Goal: Task Accomplishment & Management: Manage account settings

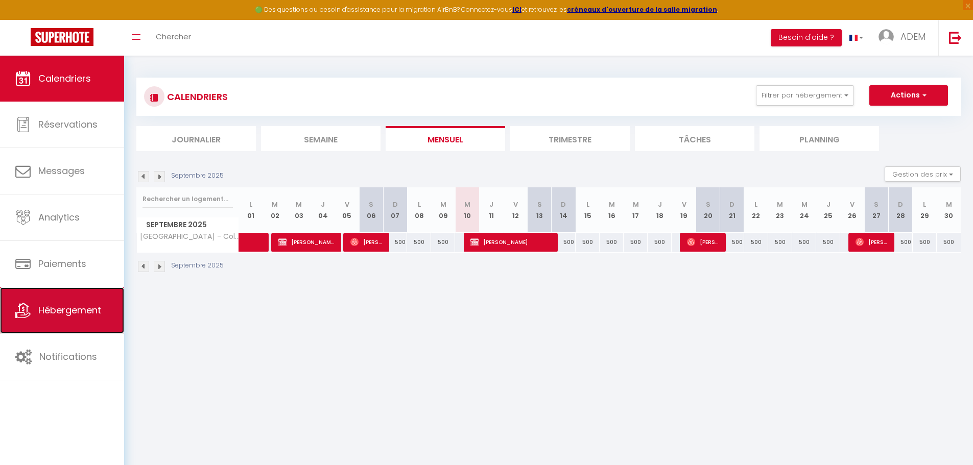
click at [68, 310] on span "Hébergement" at bounding box center [69, 310] width 63 height 13
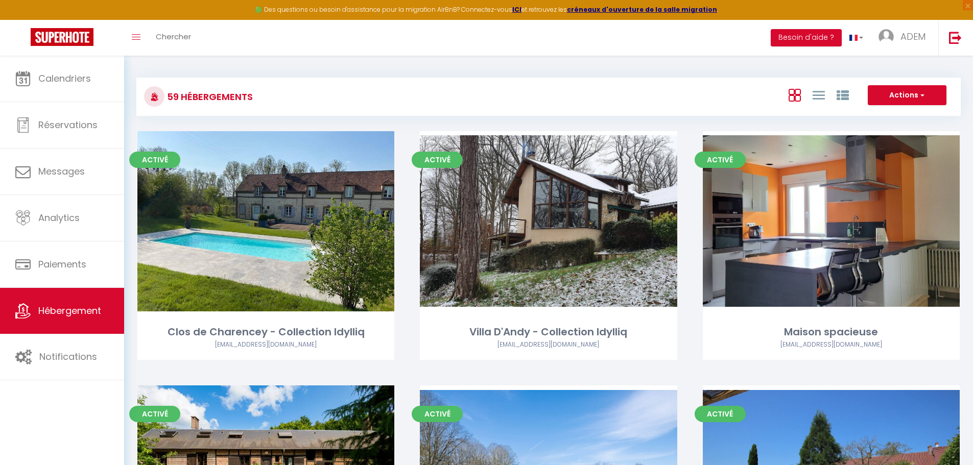
scroll to position [1642, 0]
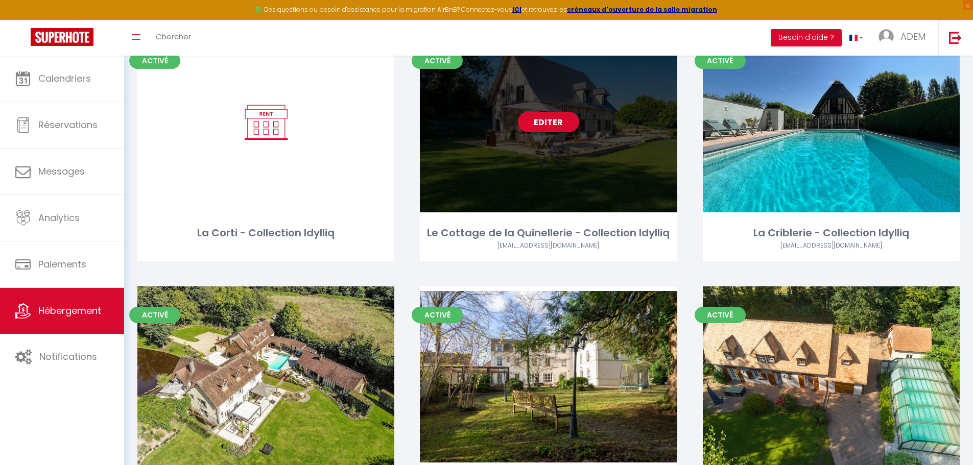
click at [564, 107] on div "Editer" at bounding box center [548, 122] width 257 height 180
select select "3"
select select "2"
select select "1"
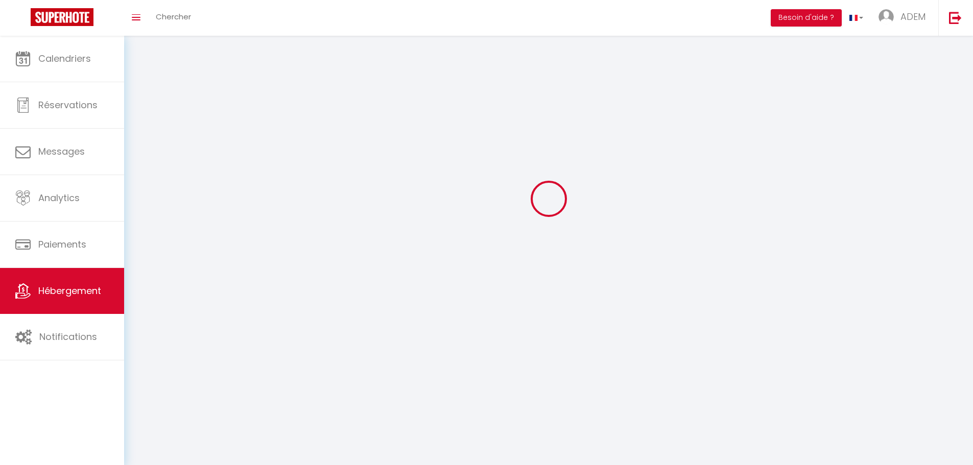
select select
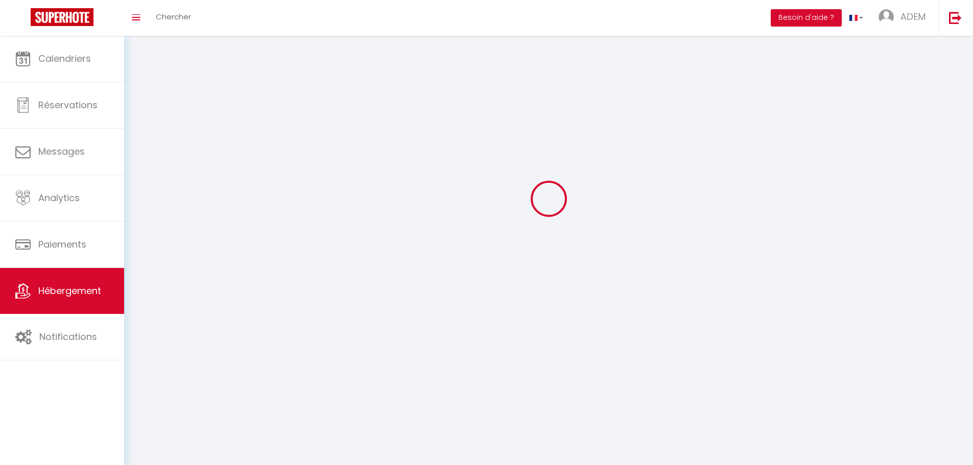
checkbox input "false"
select select
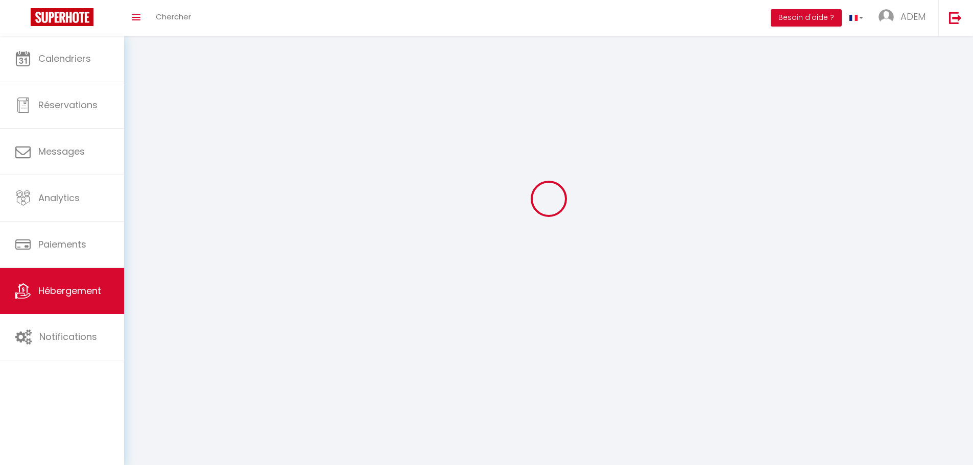
select select
select select "1"
select select
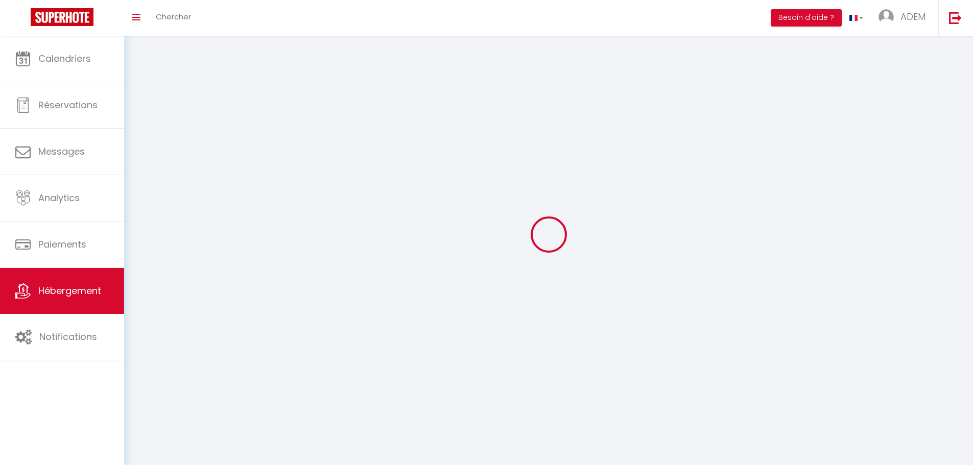
select select
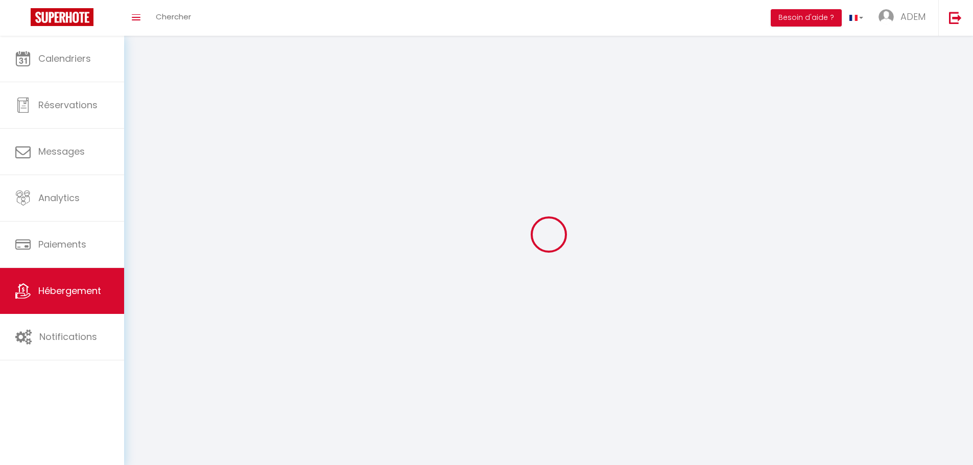
checkbox input "false"
select select "28"
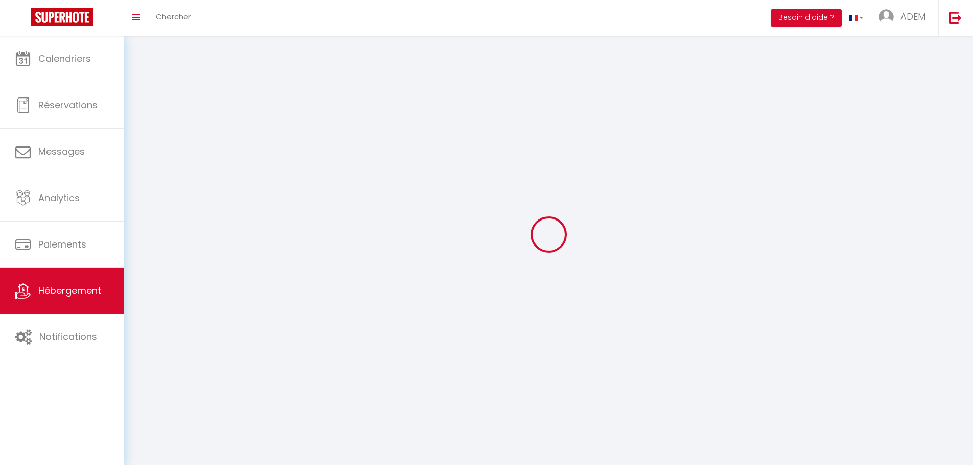
select select
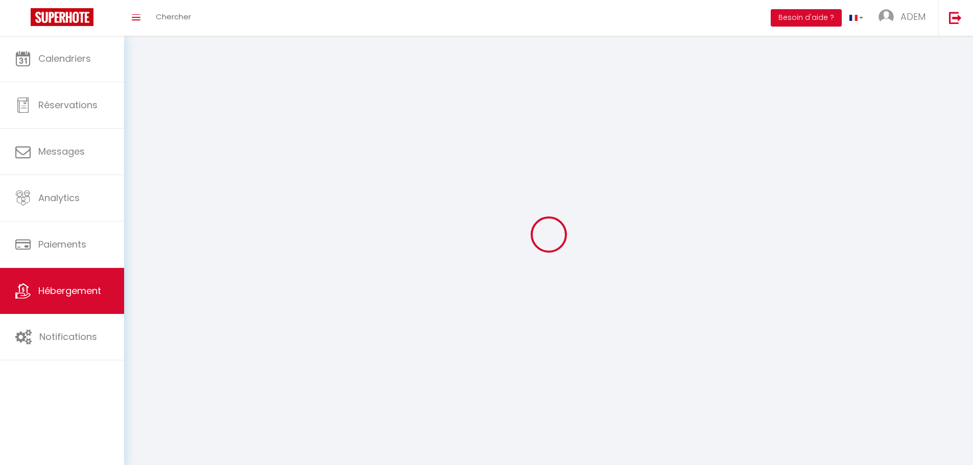
select select
checkbox input "false"
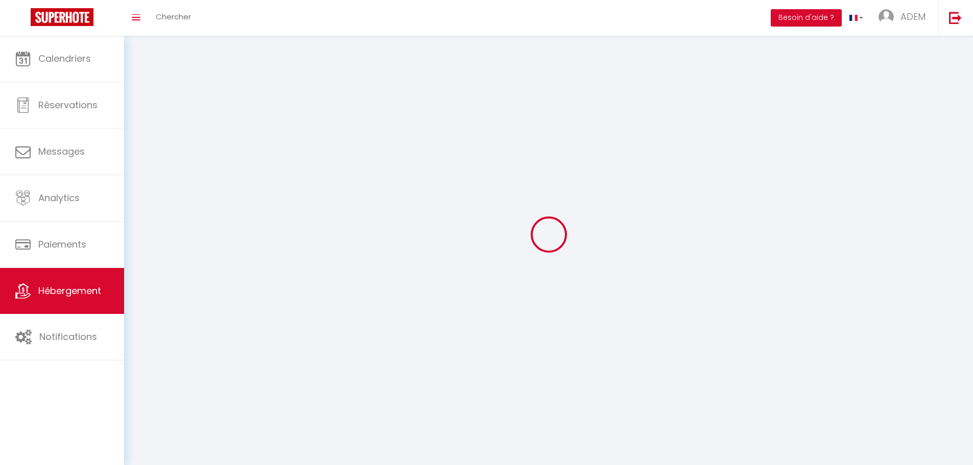
checkbox input "false"
select select
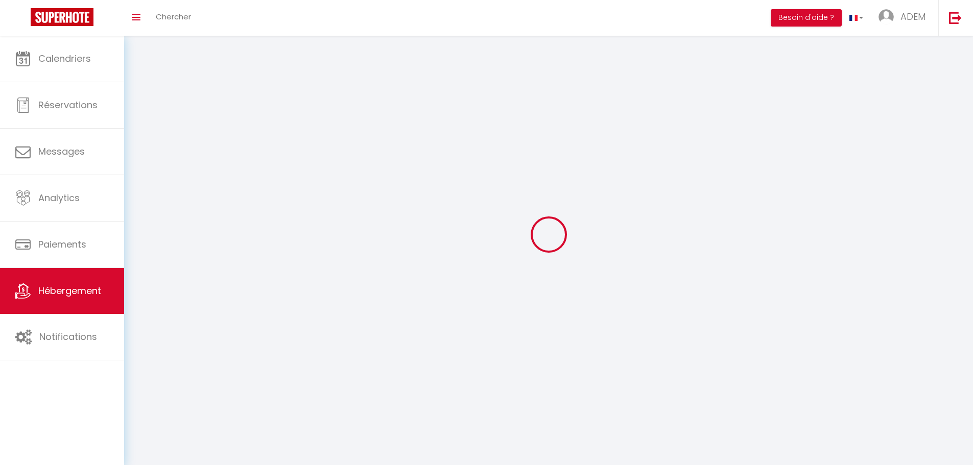
select select
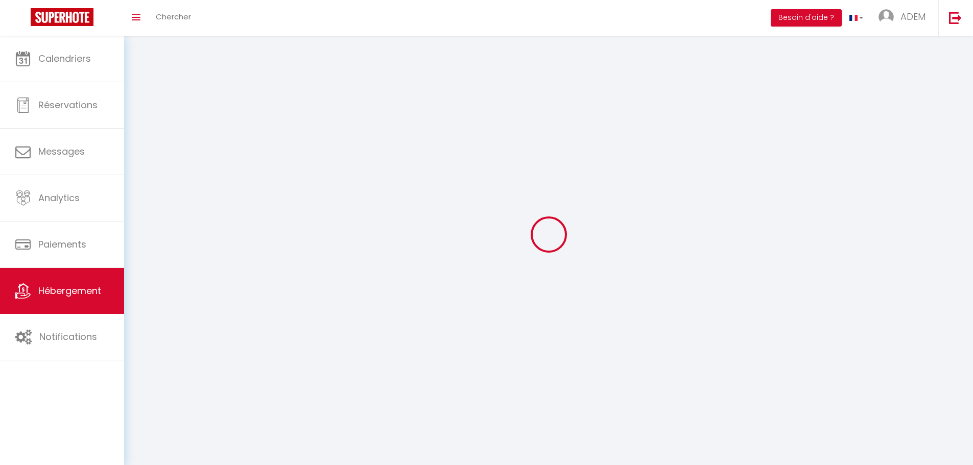
checkbox input "false"
select select
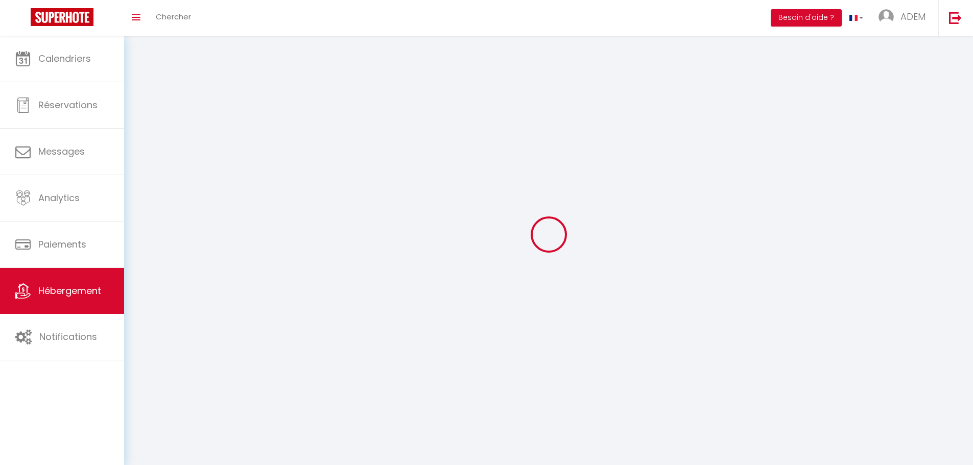
select select
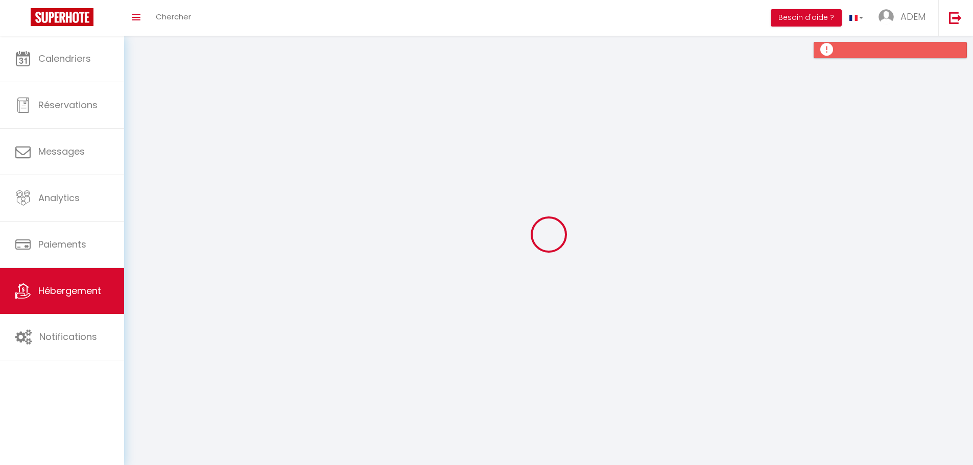
select select
checkbox input "false"
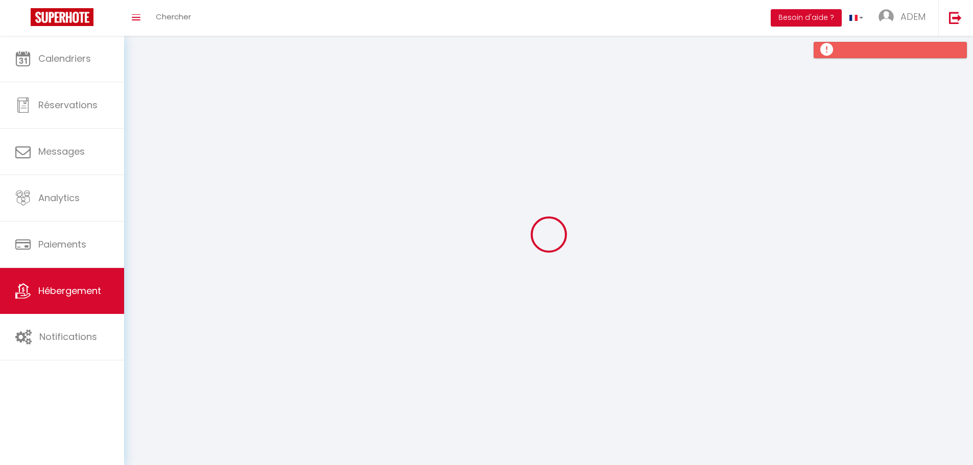
checkbox input "false"
select select
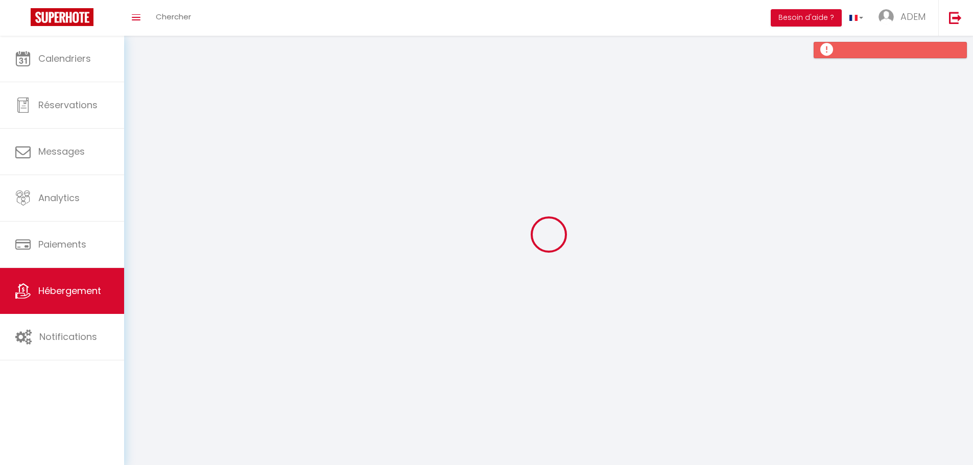
select select
checkbox input "false"
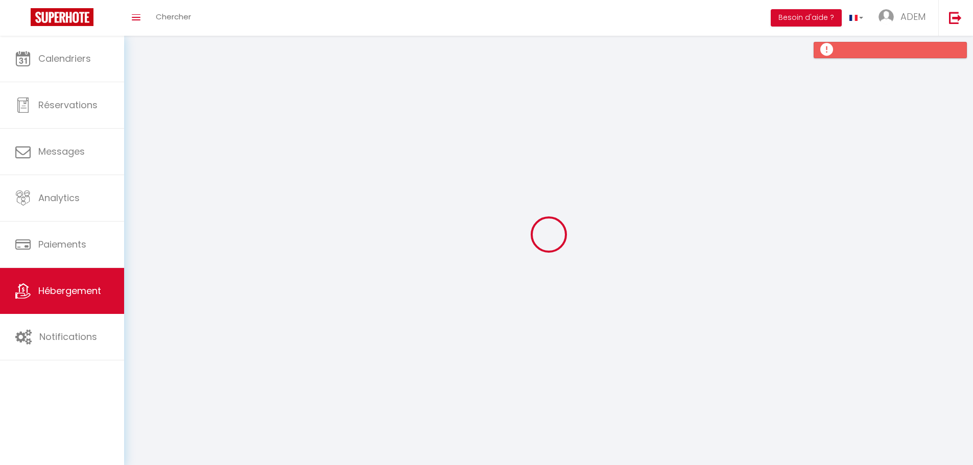
checkbox input "false"
select select
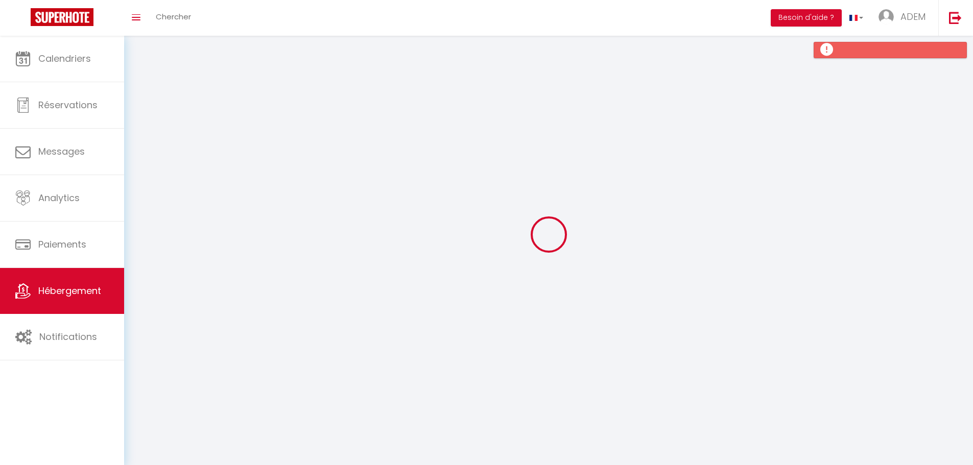
select select
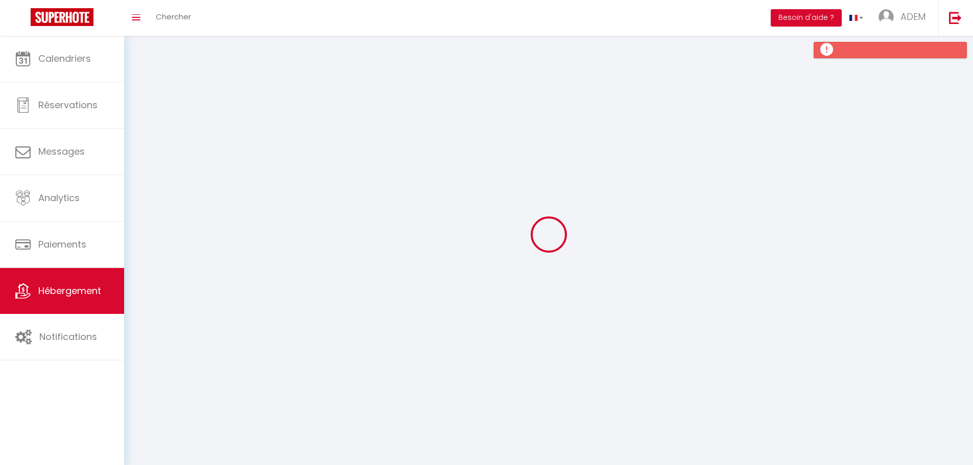
select select
checkbox input "false"
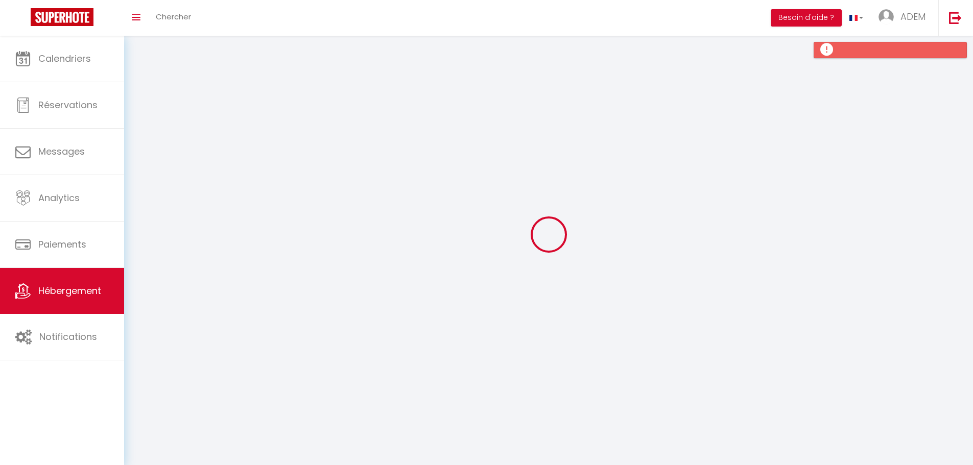
select select
type input "Le Cottage de la Quinellerie - Collection Idylliq"
type input "ADEM"
type input "FETHIOGLU"
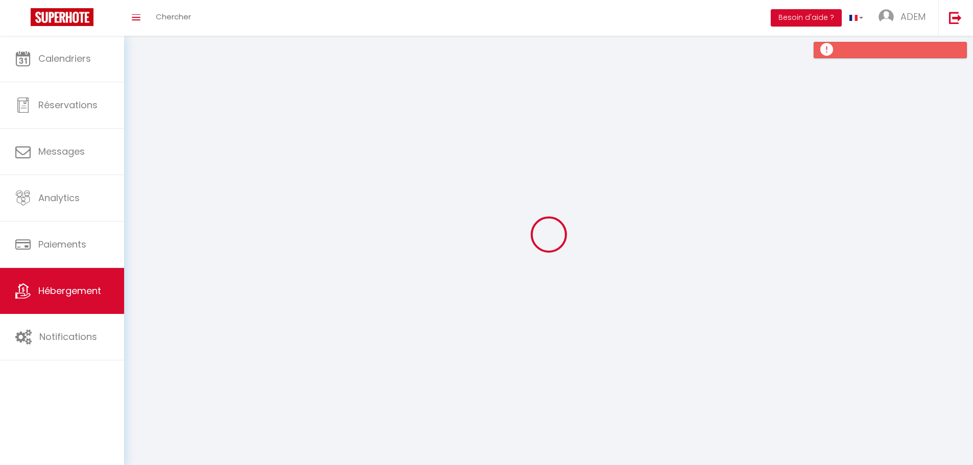
select select "12"
select select "4"
select select "3"
type input "200"
type input "1500"
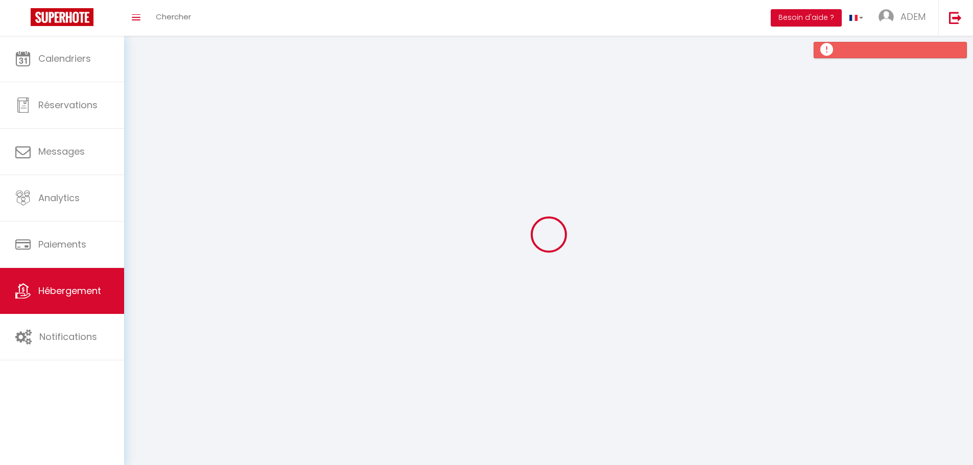
select select
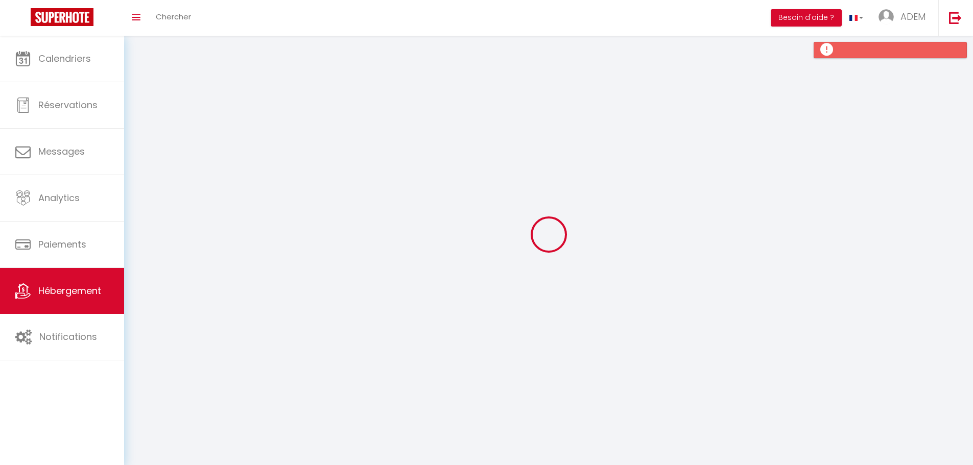
type input "[STREET_ADDRESS]"
type input "27646"
type input "Le Torpt"
type input "[EMAIL_ADDRESS][DOMAIN_NAME]"
select select "8966"
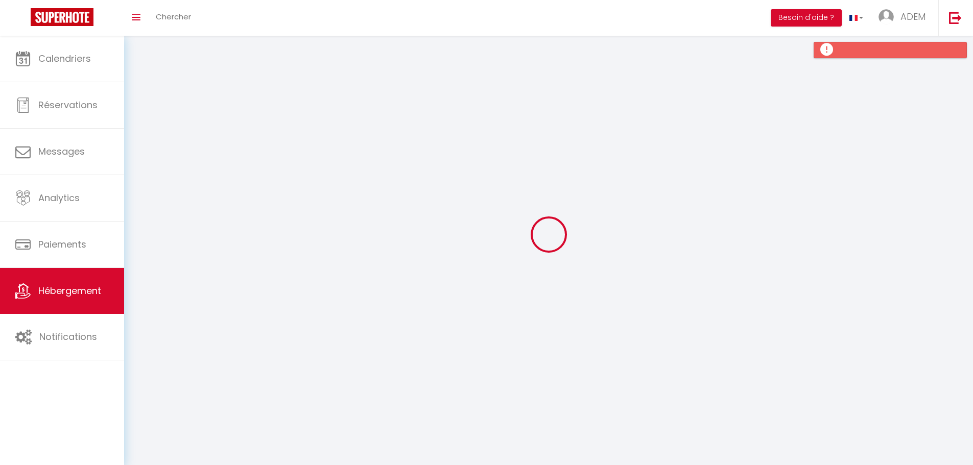
checkbox input "true"
checkbox input "false"
type input "0"
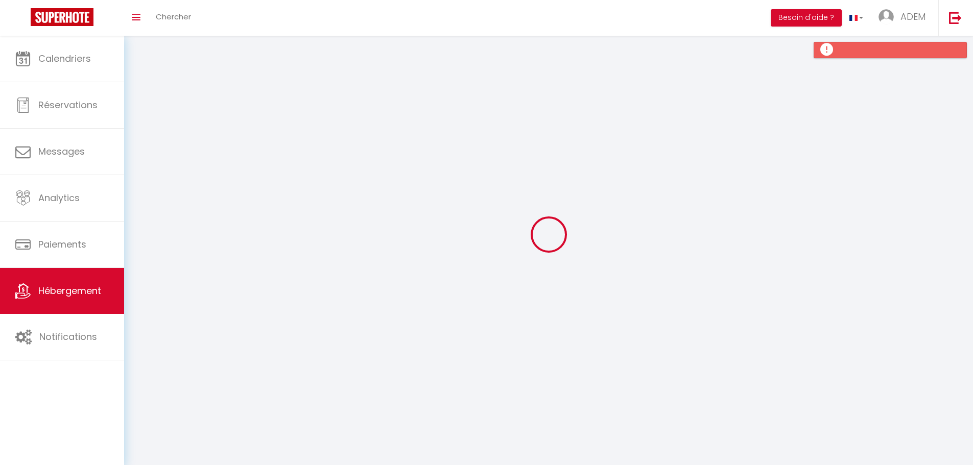
type input "0"
select select
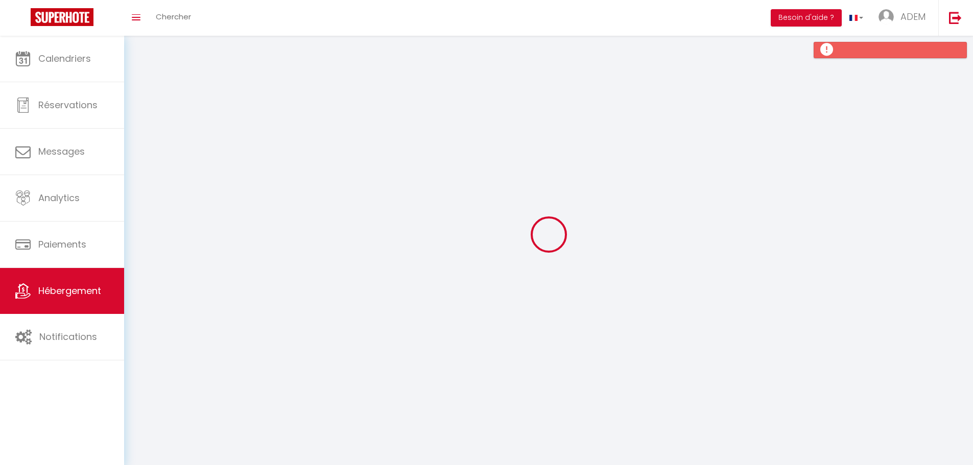
select select
checkbox input "true"
checkbox input "false"
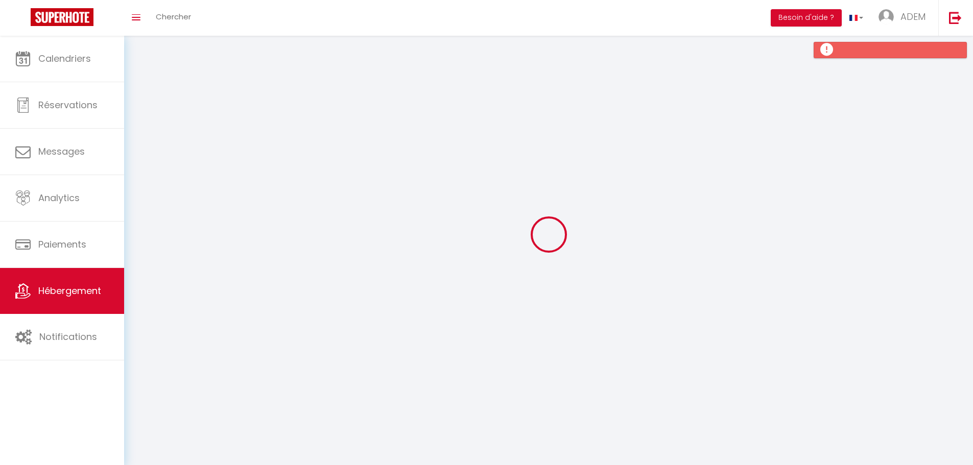
checkbox input "false"
checkbox input "true"
checkbox input "false"
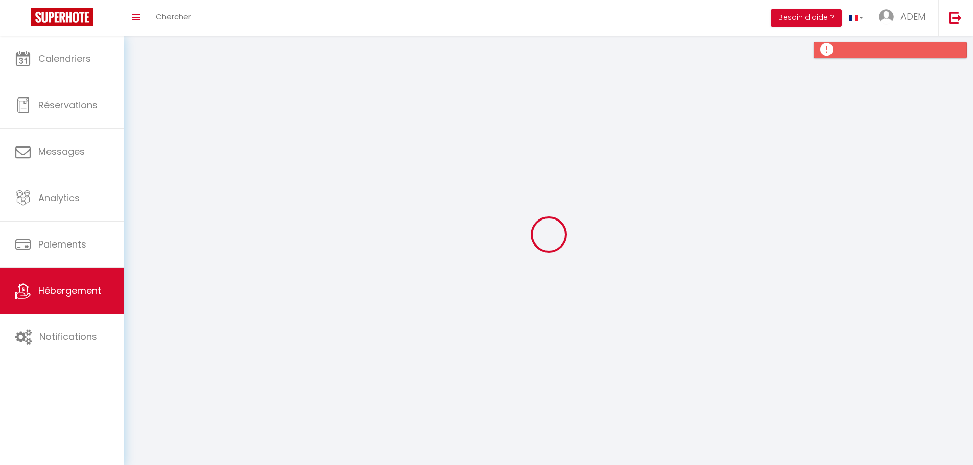
checkbox input "false"
select select "14:00"
select select
select select "11:00"
select select "30"
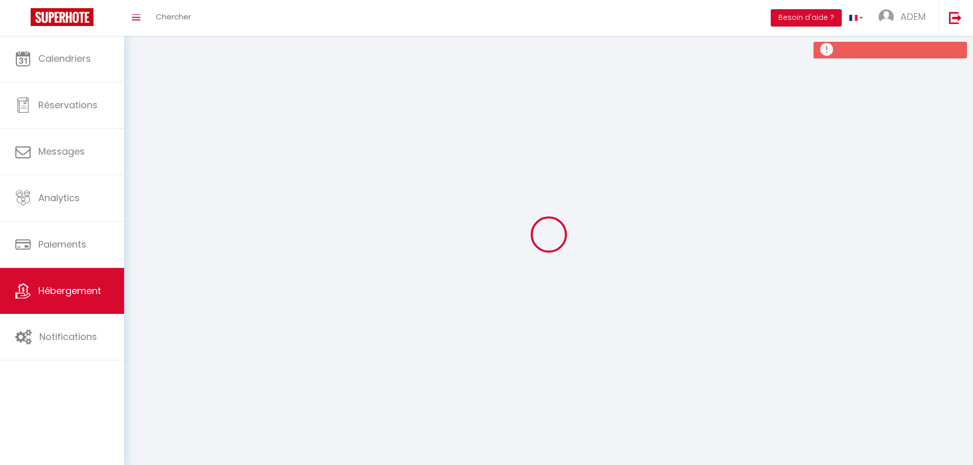
select select "120"
select select
checkbox input "true"
checkbox input "false"
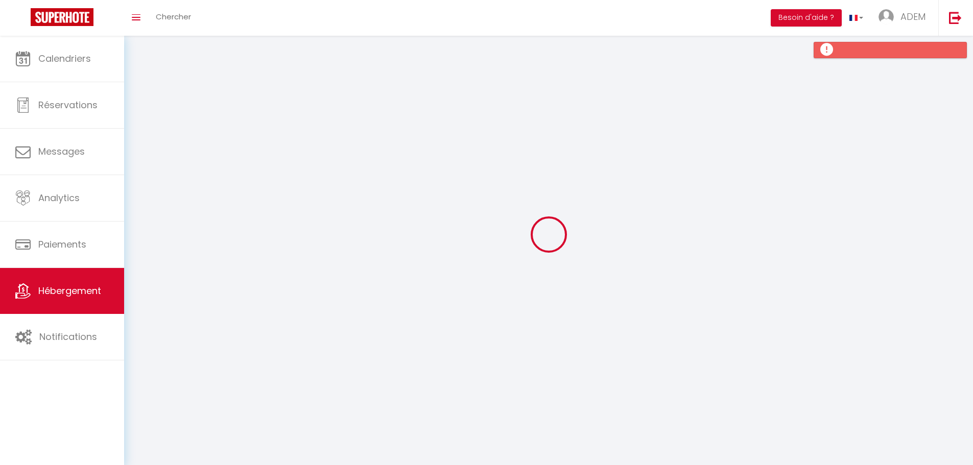
checkbox input "false"
select select
checkbox input "true"
checkbox input "false"
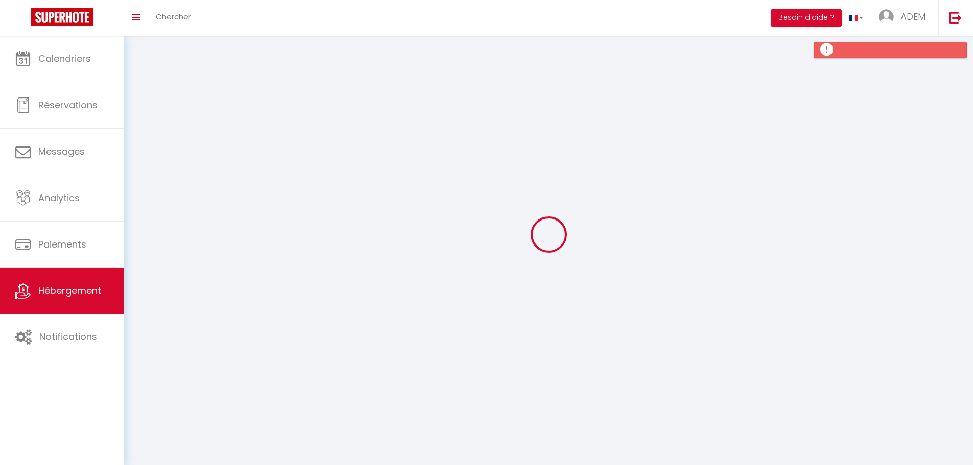
checkbox input "false"
select select
checkbox input "true"
checkbox input "false"
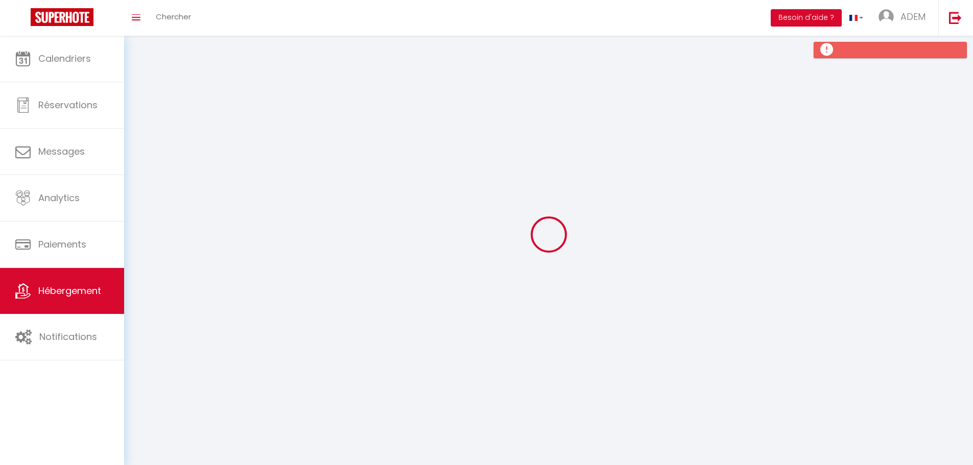
checkbox input "false"
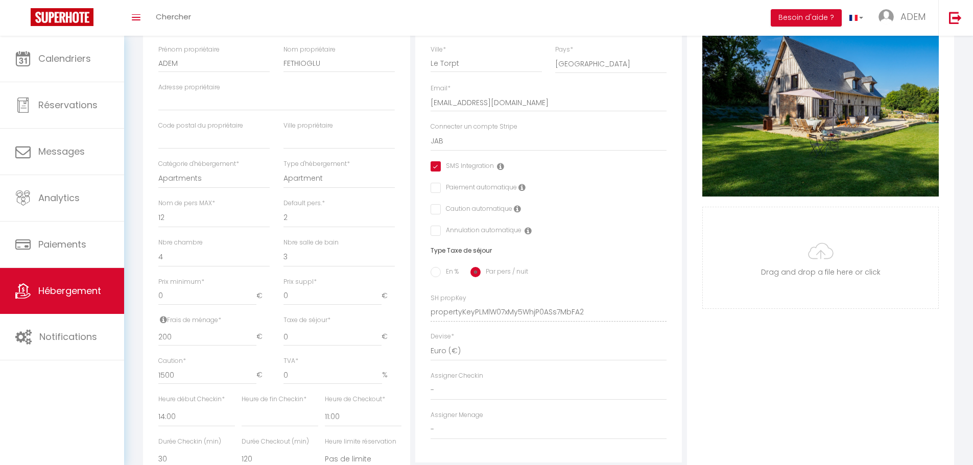
scroll to position [306, 0]
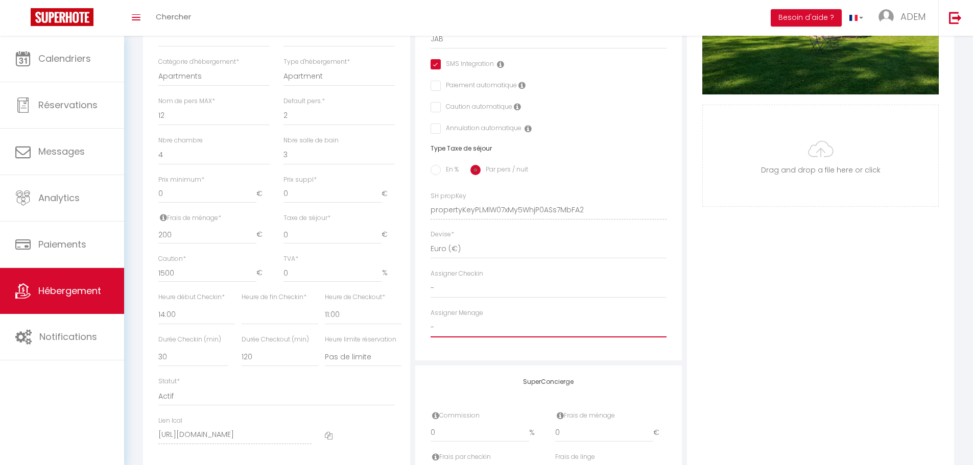
click at [444, 335] on select "- JB proprio Adem-FDM FETHIOGLU [PERSON_NAME] [PERSON_NAME] [PERSON_NAME] [PERS…" at bounding box center [548, 327] width 236 height 19
select select "50249"
click at [430, 325] on select "- JB proprio Adem-FDM FETHIOGLU [PERSON_NAME] [PERSON_NAME] [PERSON_NAME] [PERS…" at bounding box center [548, 327] width 236 height 19
select select
checkbox input "true"
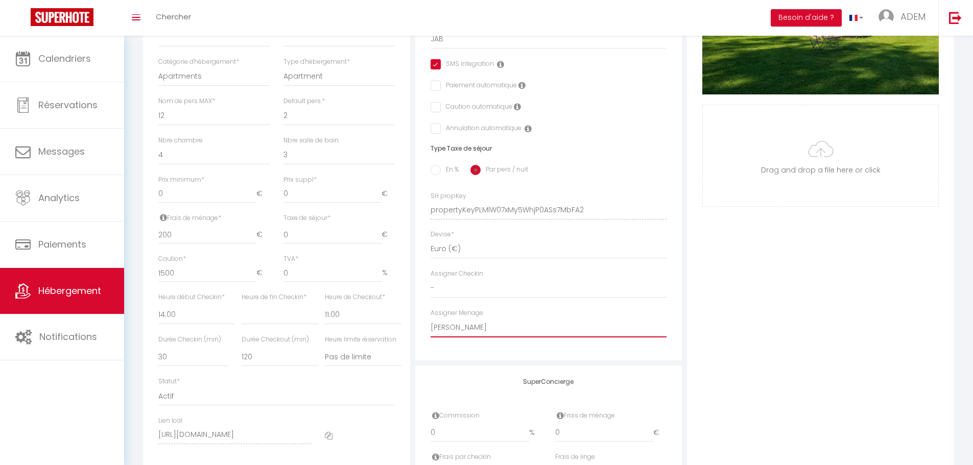
checkbox input "false"
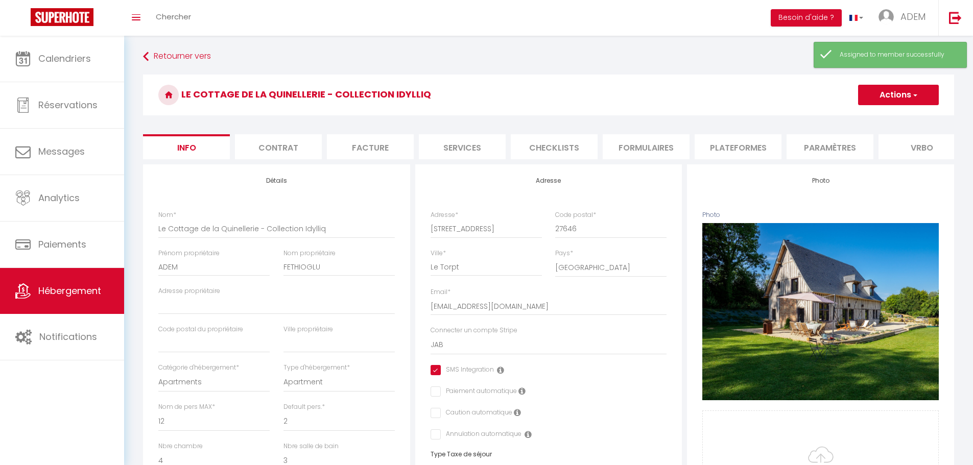
scroll to position [0, 0]
click at [900, 99] on button "Actions" at bounding box center [898, 95] width 81 height 20
click at [863, 118] on input "Enregistrer" at bounding box center [858, 118] width 38 height 10
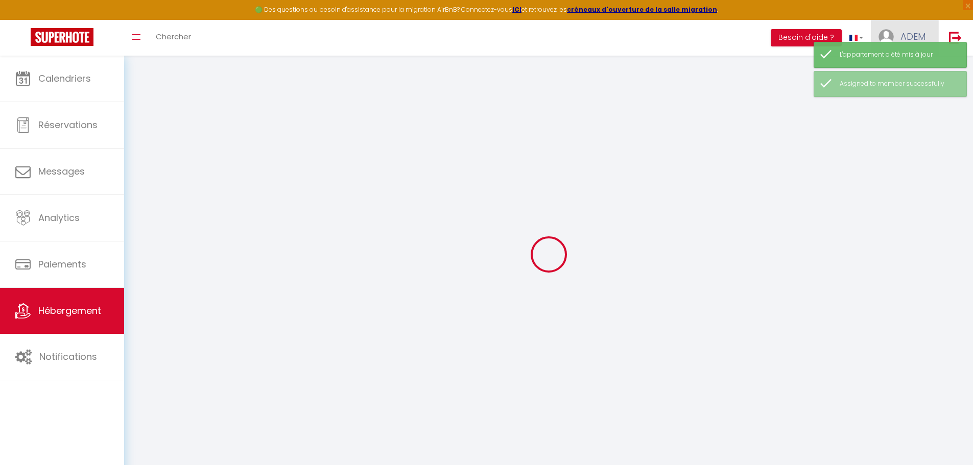
click at [900, 34] on link "ADEM" at bounding box center [904, 38] width 67 height 36
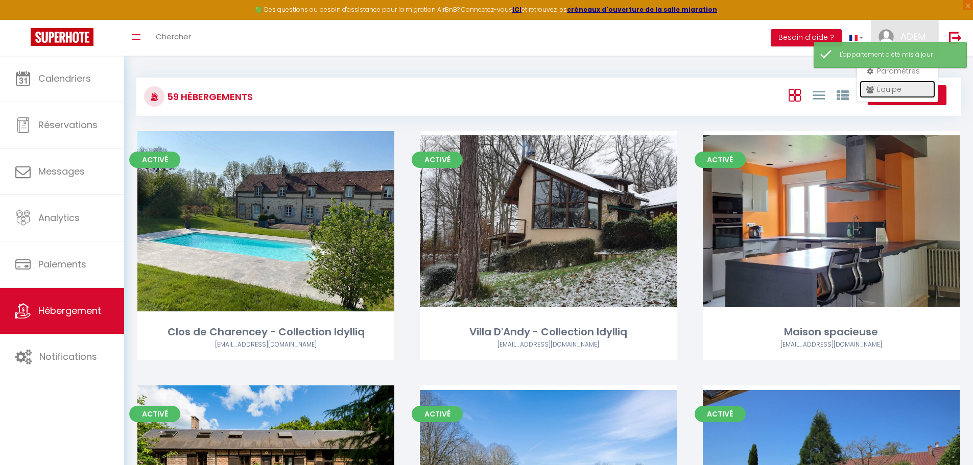
click at [889, 87] on link "Équipe" at bounding box center [897, 89] width 76 height 17
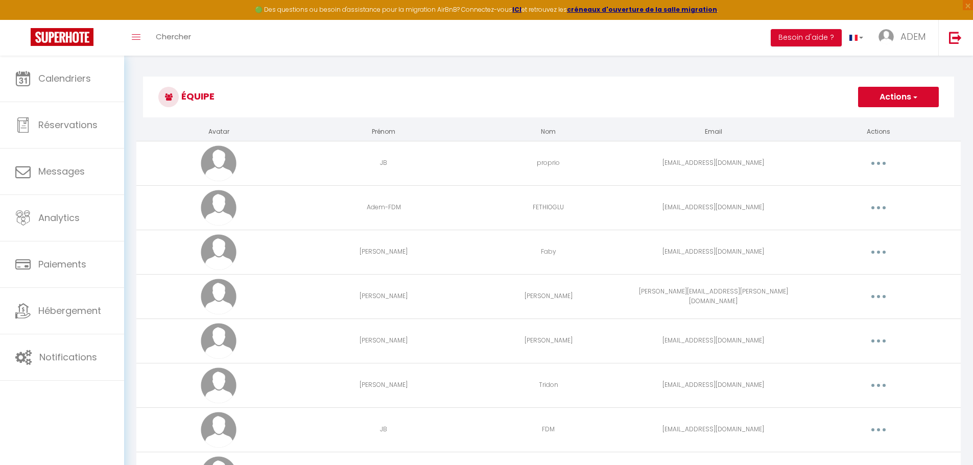
scroll to position [4018, 0]
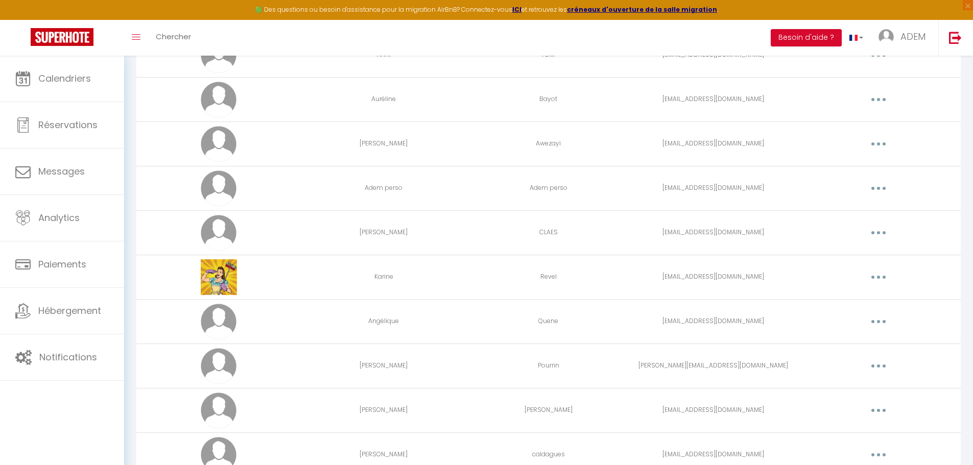
click at [885, 234] on button "button" at bounding box center [878, 233] width 29 height 16
click at [840, 256] on link "Editer" at bounding box center [852, 256] width 76 height 17
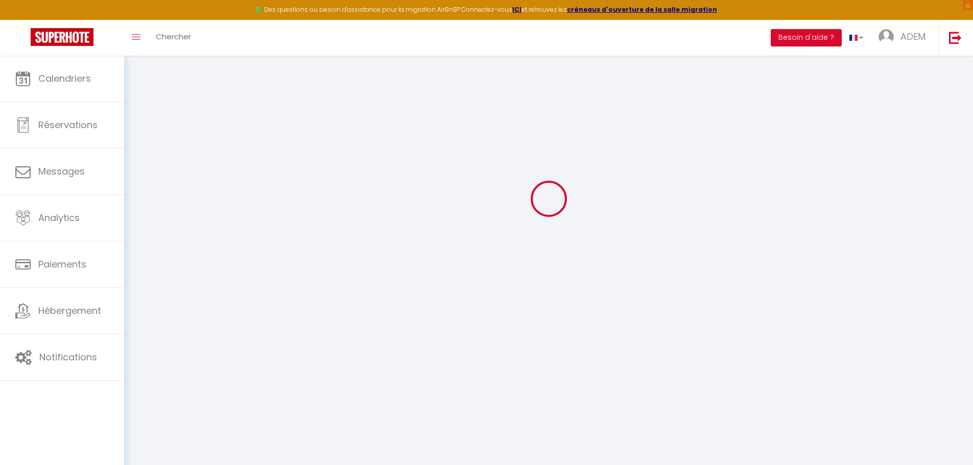
type input "[PERSON_NAME]"
type input "CLAES"
type input "[EMAIL_ADDRESS][DOMAIN_NAME]"
type textarea "[URL][DOMAIN_NAME]"
checkbox input "false"
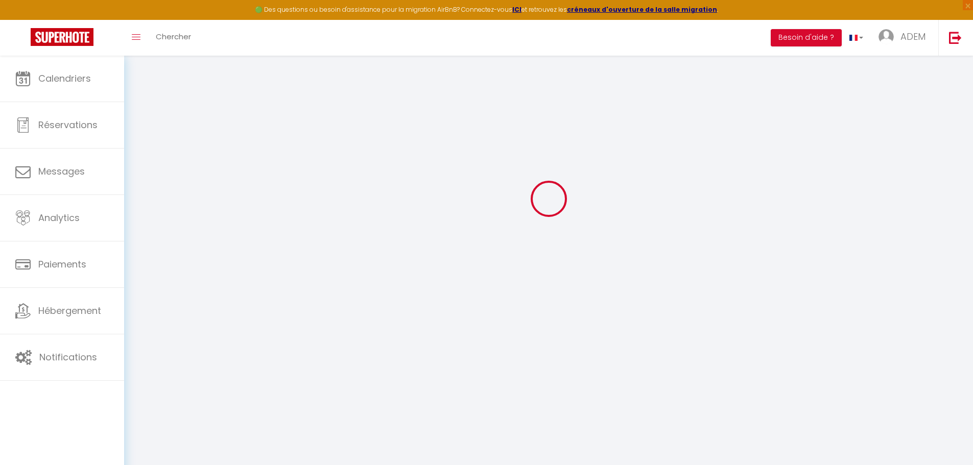
checkbox input "false"
checkbox input "true"
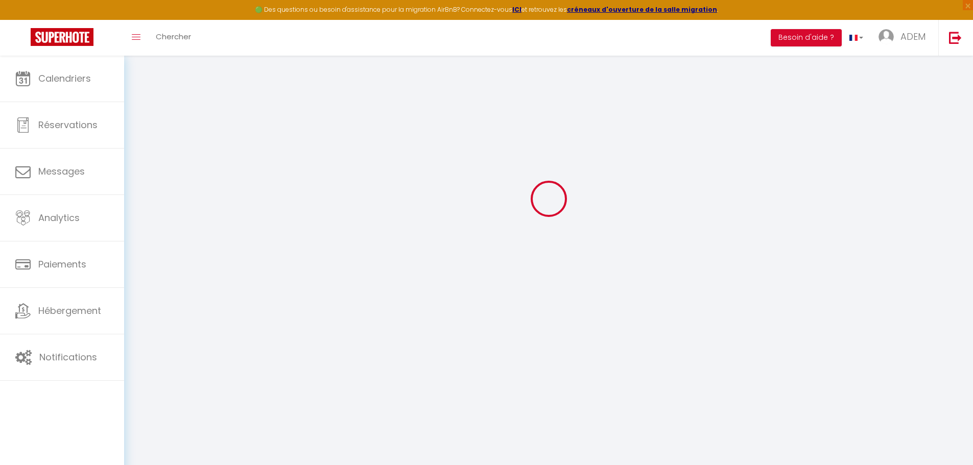
checkbox input "true"
checkbox input "false"
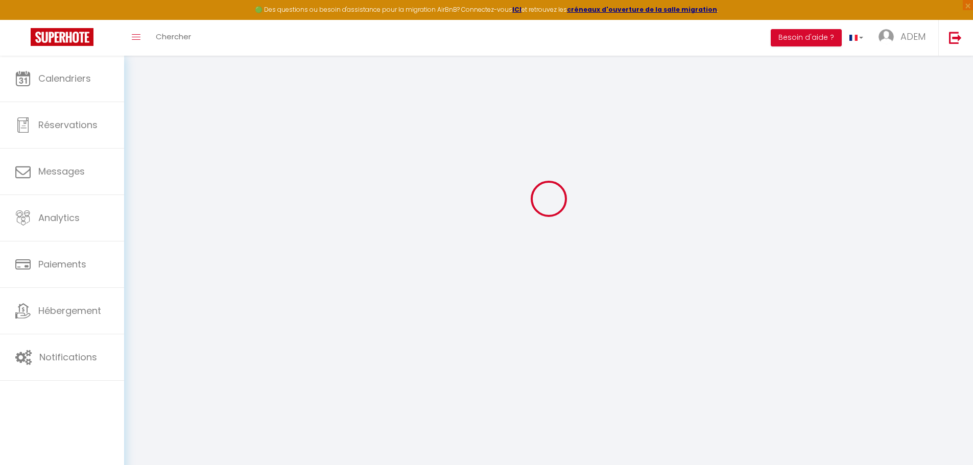
checkbox input "false"
select select
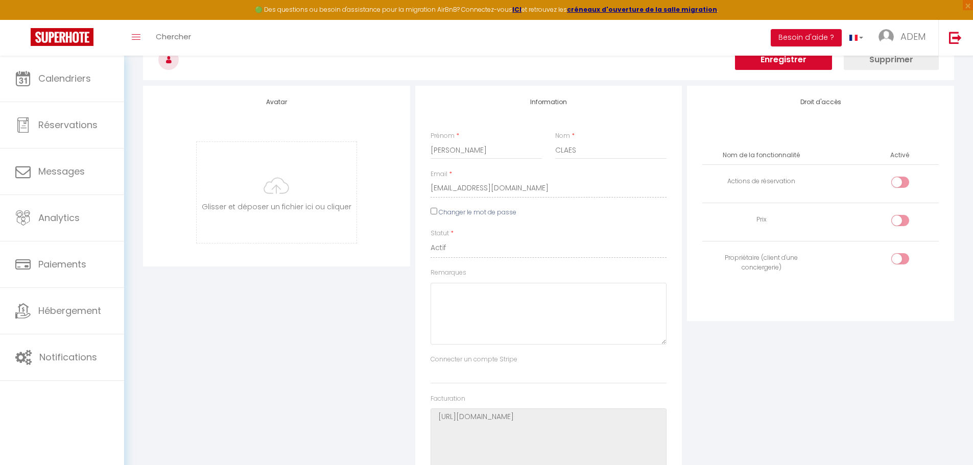
scroll to position [2482, 0]
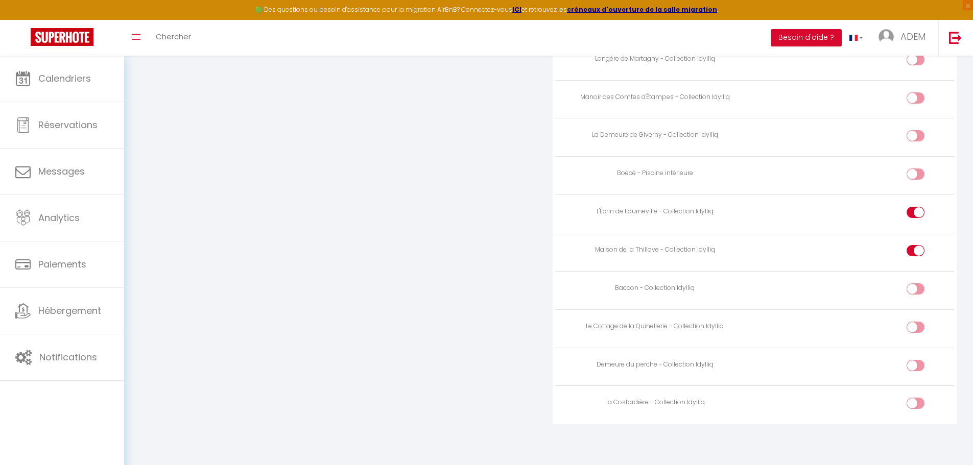
click at [911, 327] on div at bounding box center [915, 327] width 18 height 11
click at [915, 327] on input "checkbox" at bounding box center [924, 329] width 18 height 15
checkbox input "true"
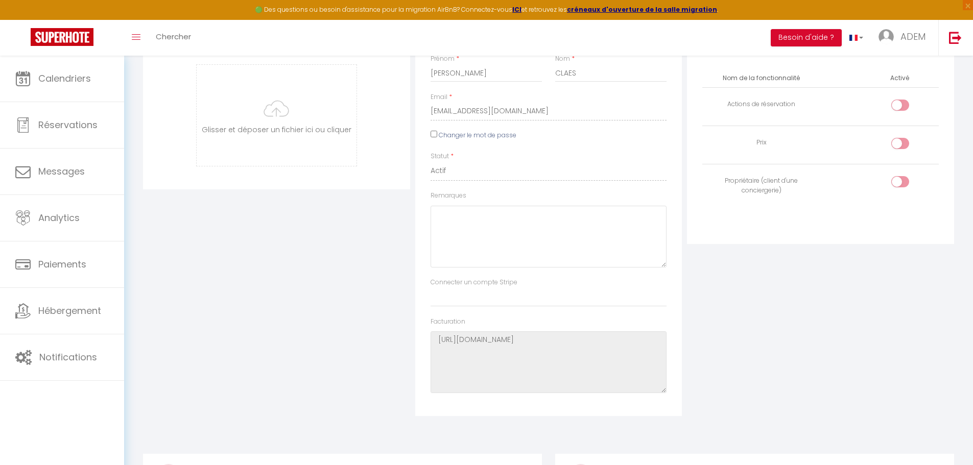
scroll to position [0, 0]
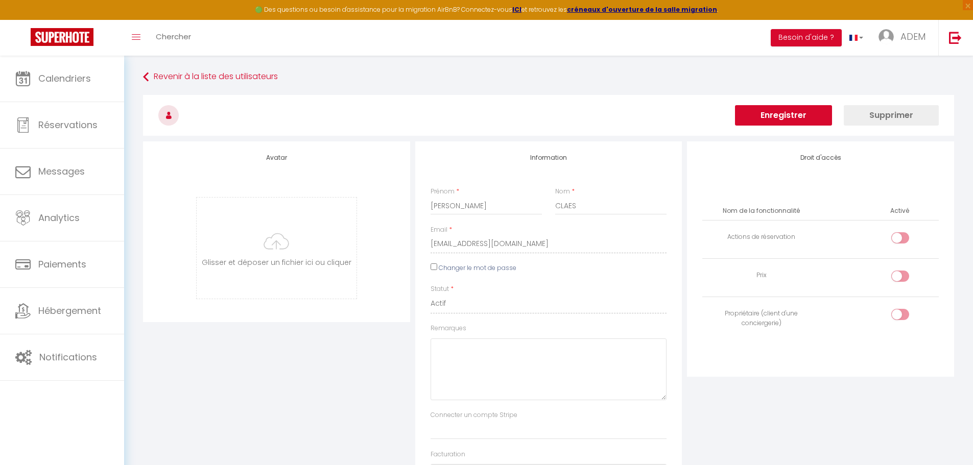
click at [793, 117] on button "Enregistrer" at bounding box center [783, 115] width 97 height 20
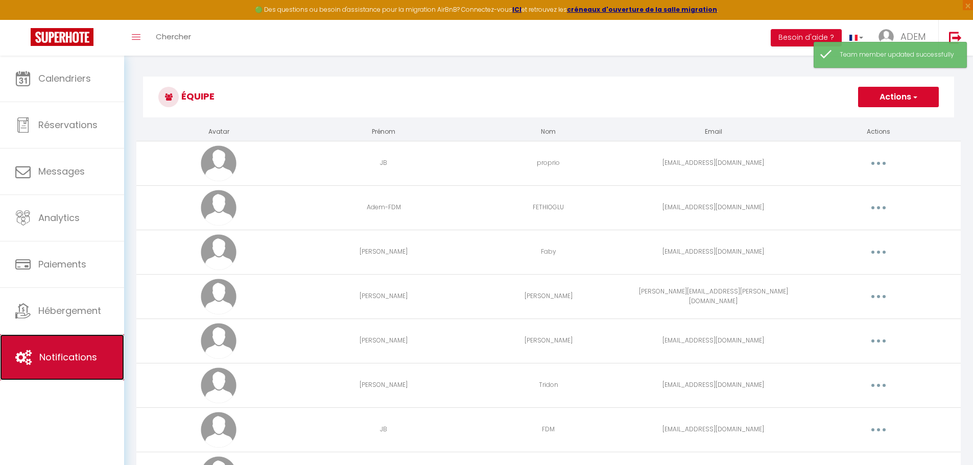
click at [71, 365] on link "Notifications" at bounding box center [62, 357] width 124 height 46
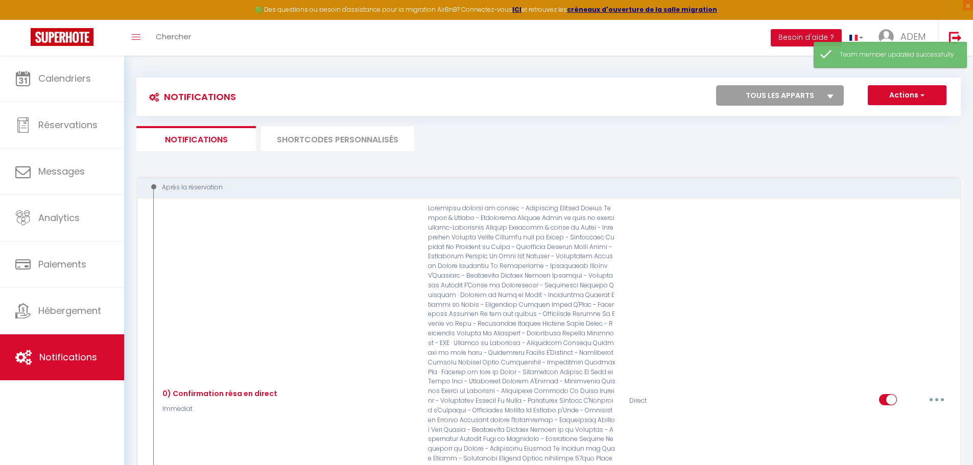
select select
checkbox input "false"
select select
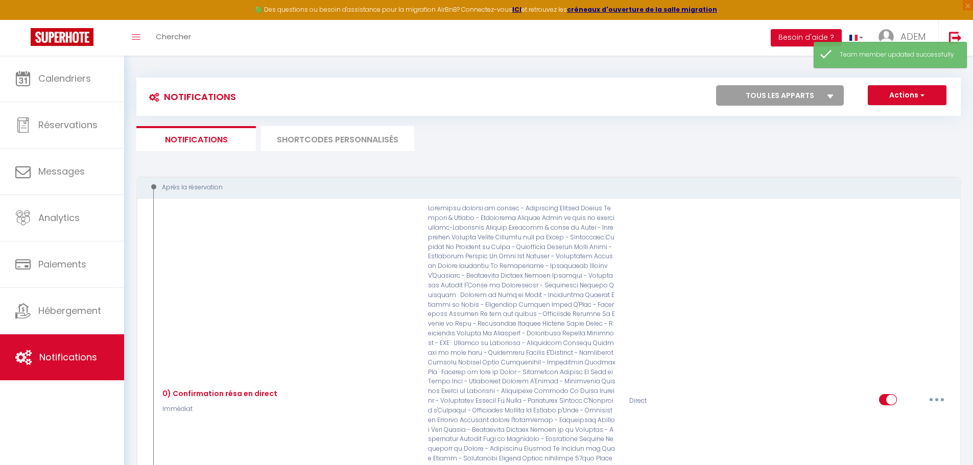
checkbox input "false"
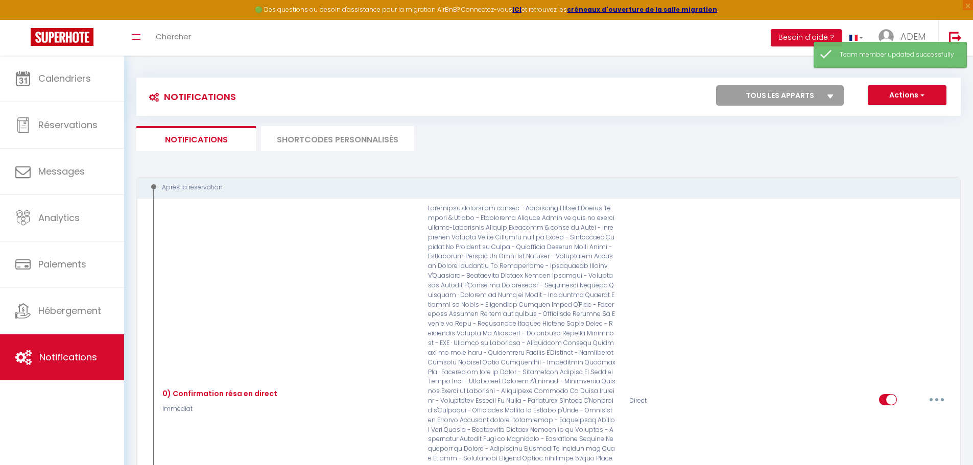
checkbox input "false"
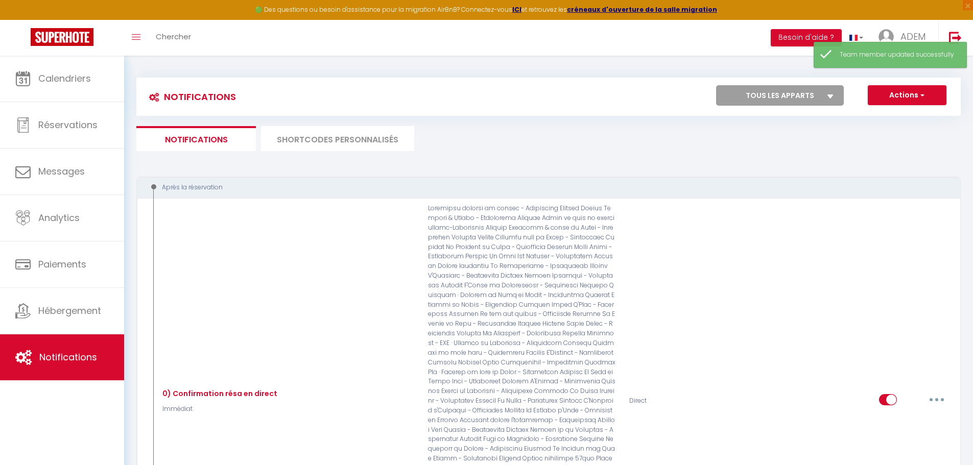
checkbox input "false"
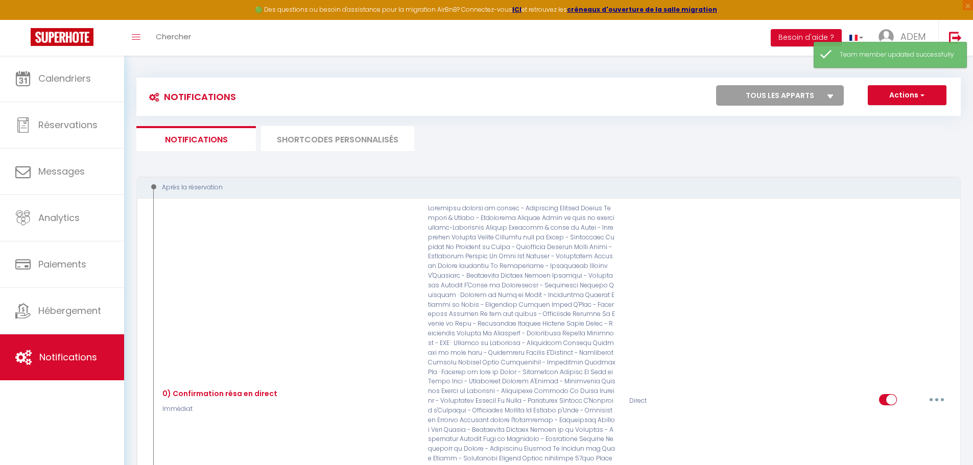
checkbox input "false"
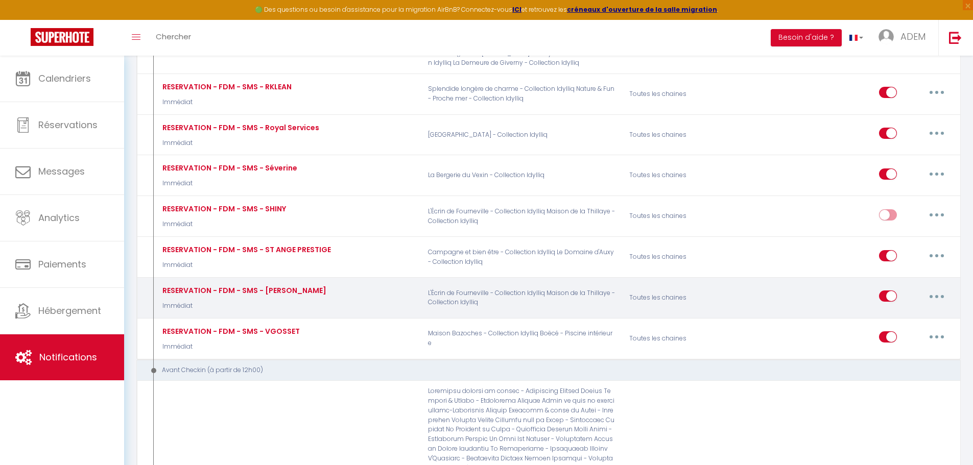
click at [931, 288] on button "button" at bounding box center [936, 296] width 29 height 16
click at [884, 311] on link "Editer" at bounding box center [910, 319] width 76 height 17
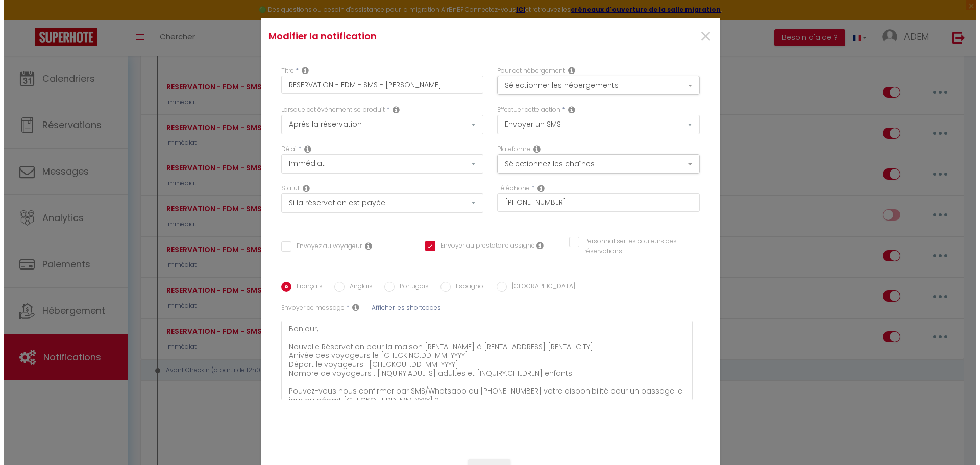
scroll to position [1880, 0]
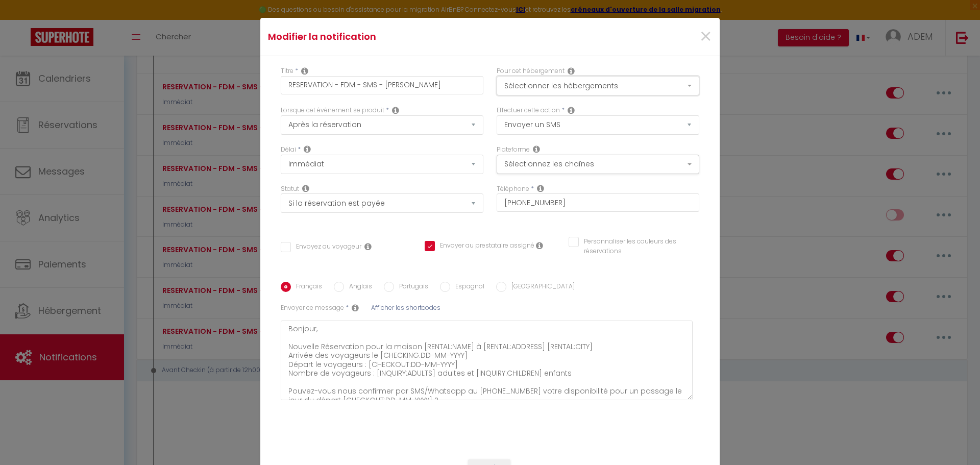
click at [563, 80] on button "Sélectionner les hébergements" at bounding box center [598, 85] width 203 height 19
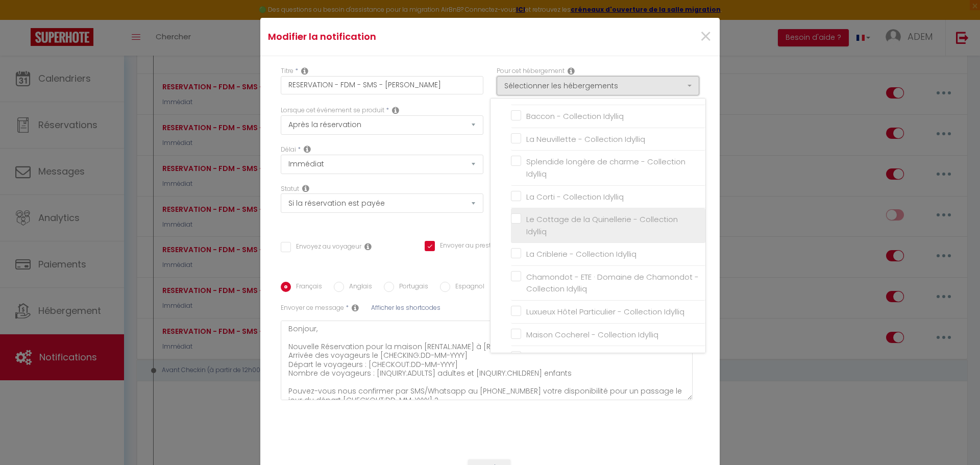
scroll to position [409, 0]
click at [521, 216] on label "Le Cottage de la Quinellerie - Collection Idylliq" at bounding box center [610, 224] width 178 height 24
click at [512, 219] on input "Le Cottage de la Quinellerie - Collection Idylliq" at bounding box center [608, 224] width 195 height 10
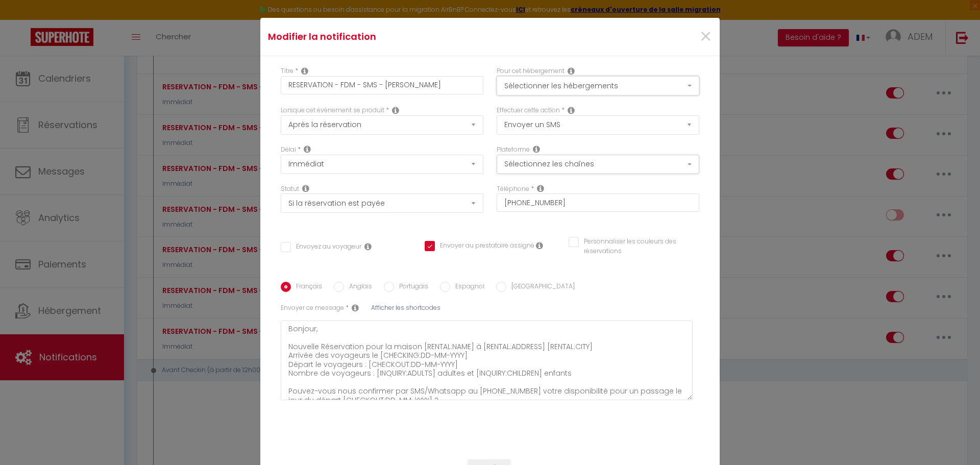
click at [605, 92] on button "Sélectionner les hébergements" at bounding box center [598, 85] width 203 height 19
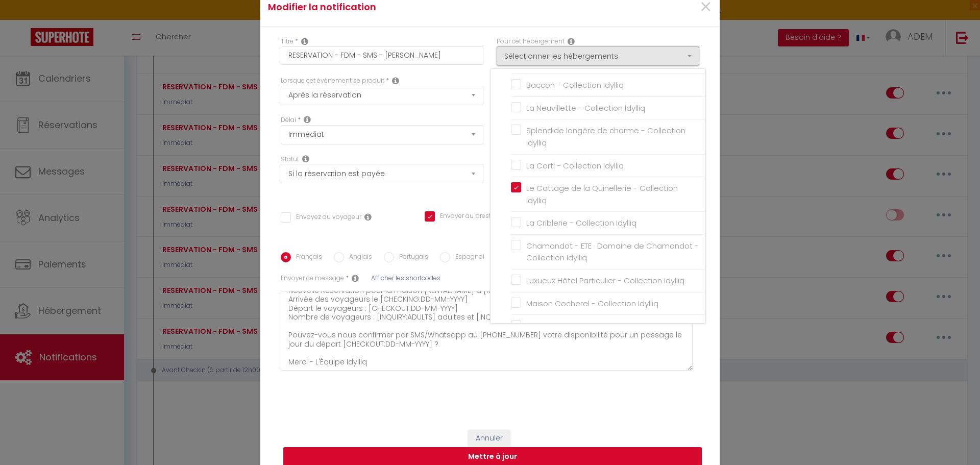
scroll to position [58, 0]
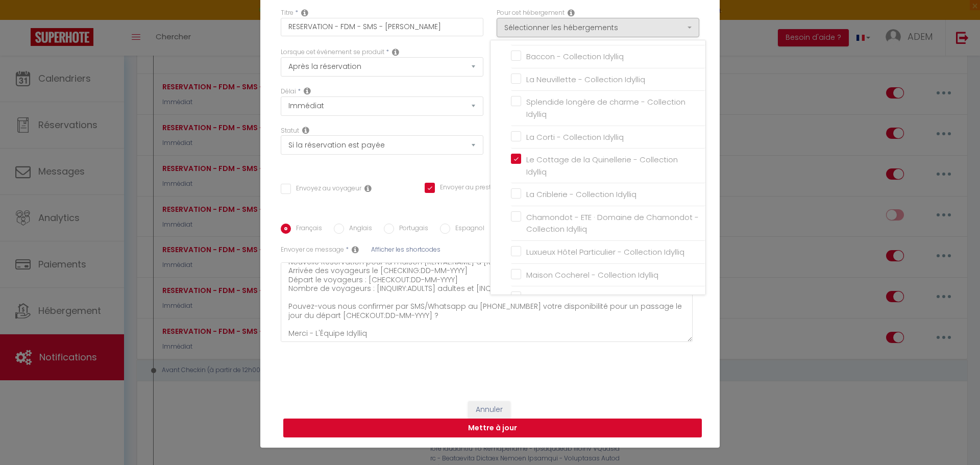
click at [483, 426] on button "Mettre à jour" at bounding box center [492, 428] width 419 height 19
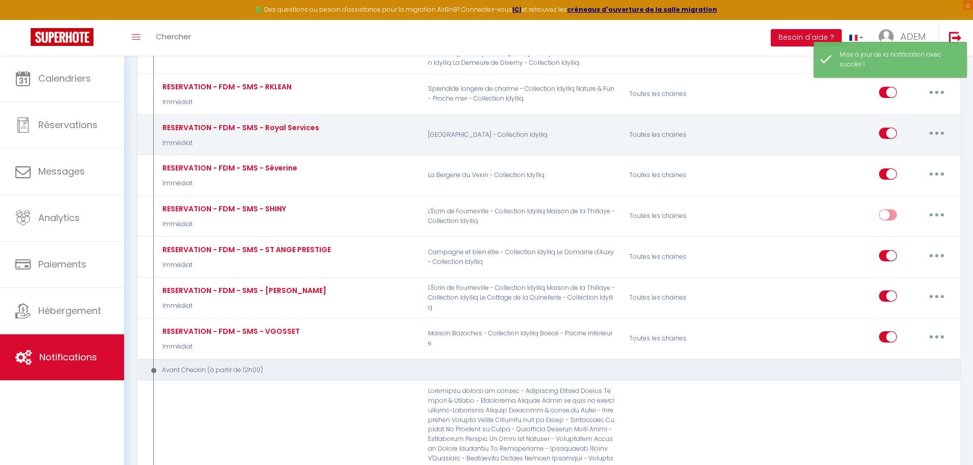
scroll to position [7442, 0]
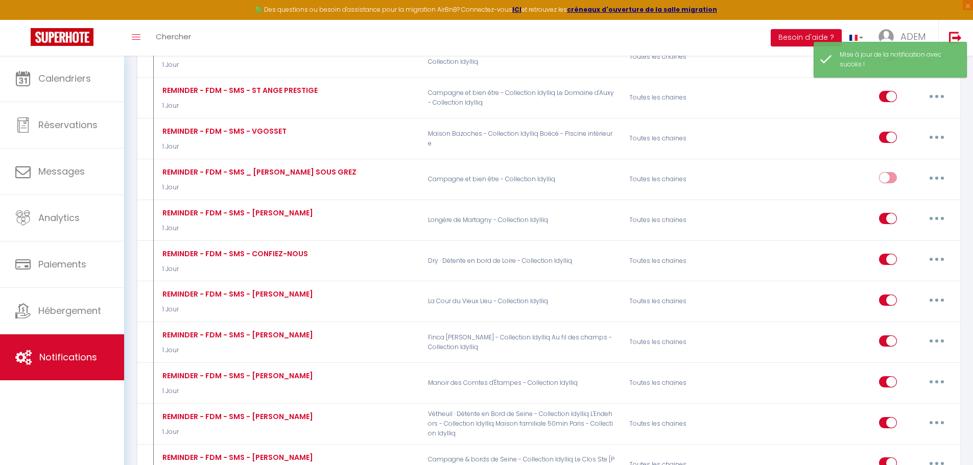
drag, startPoint x: 904, startPoint y: 262, endPoint x: 876, endPoint y: 245, distance: 33.3
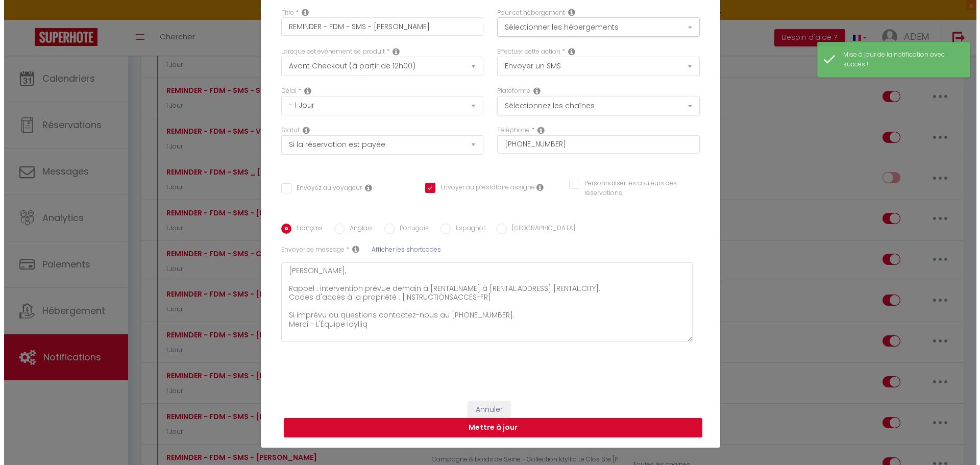
scroll to position [7336, 0]
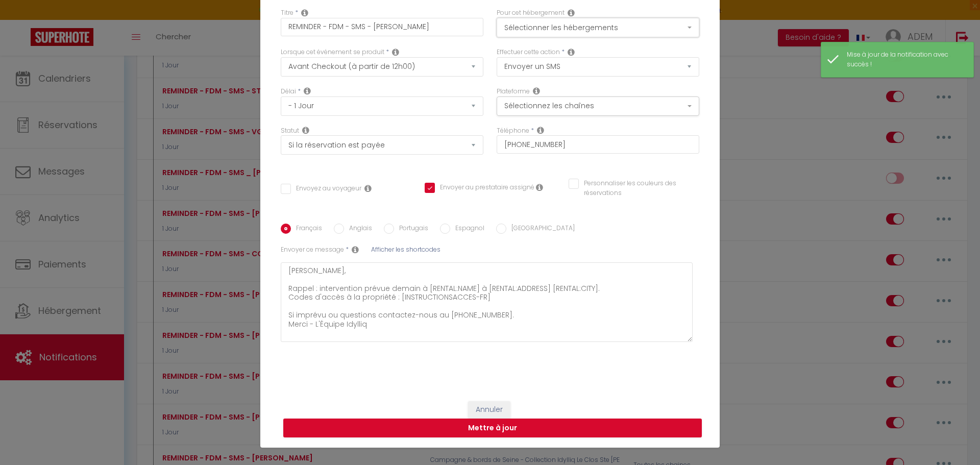
click at [587, 30] on button "Sélectionner les hébergements" at bounding box center [598, 27] width 203 height 19
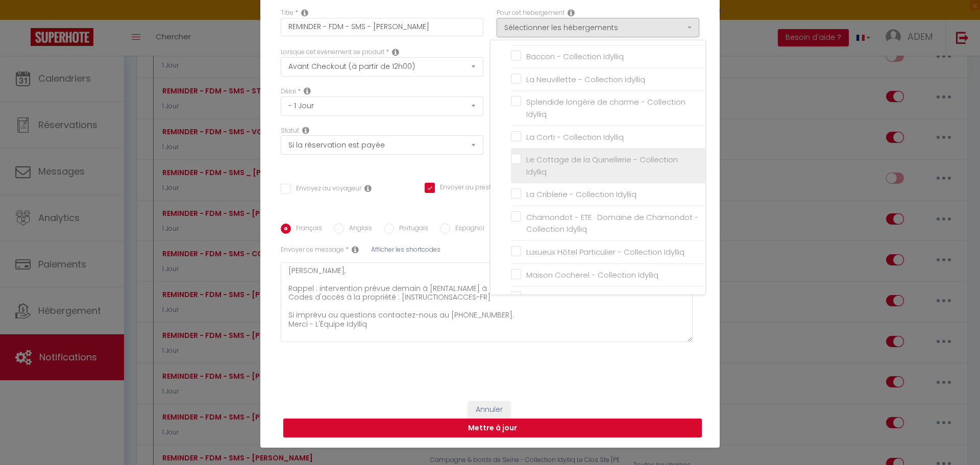
click at [521, 158] on label "Le Cottage de la Quinellerie - Collection Idylliq" at bounding box center [610, 166] width 178 height 24
click at [511, 161] on input "Le Cottage de la Quinellerie - Collection Idylliq" at bounding box center [608, 166] width 195 height 10
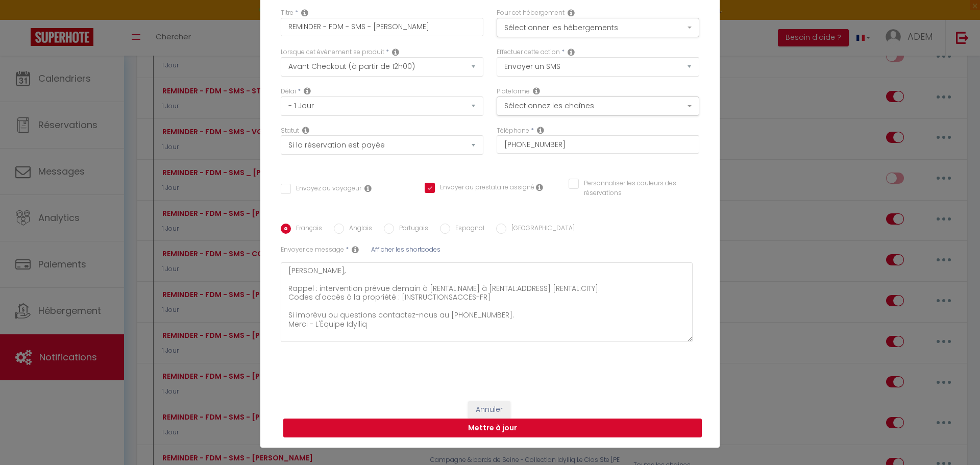
click at [507, 426] on button "Mettre à jour" at bounding box center [492, 428] width 419 height 19
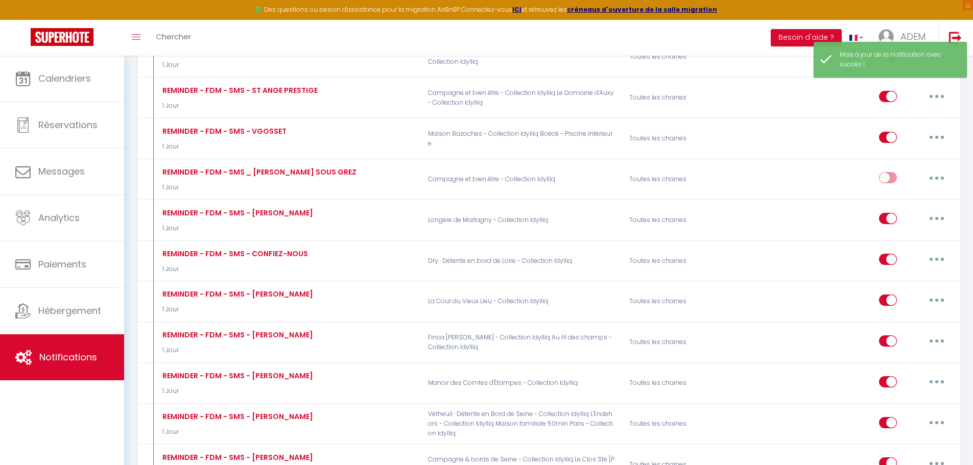
scroll to position [1899, 0]
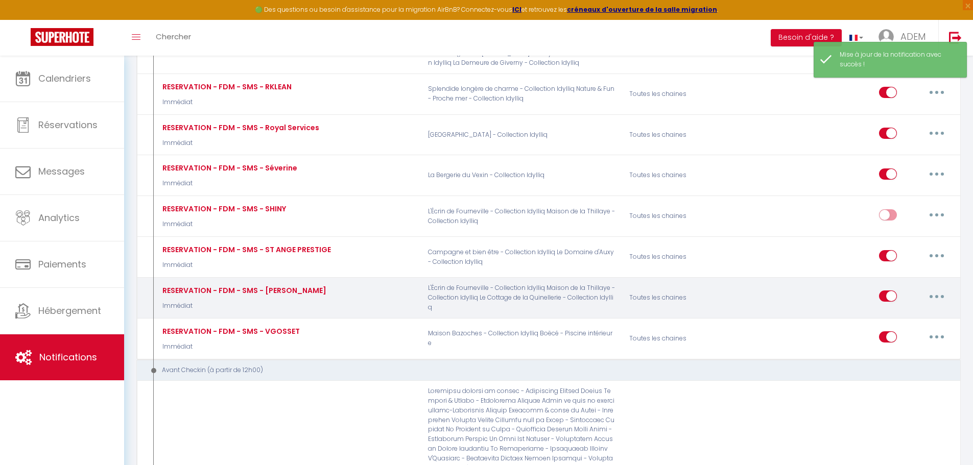
click at [935, 288] on button "button" at bounding box center [936, 296] width 29 height 16
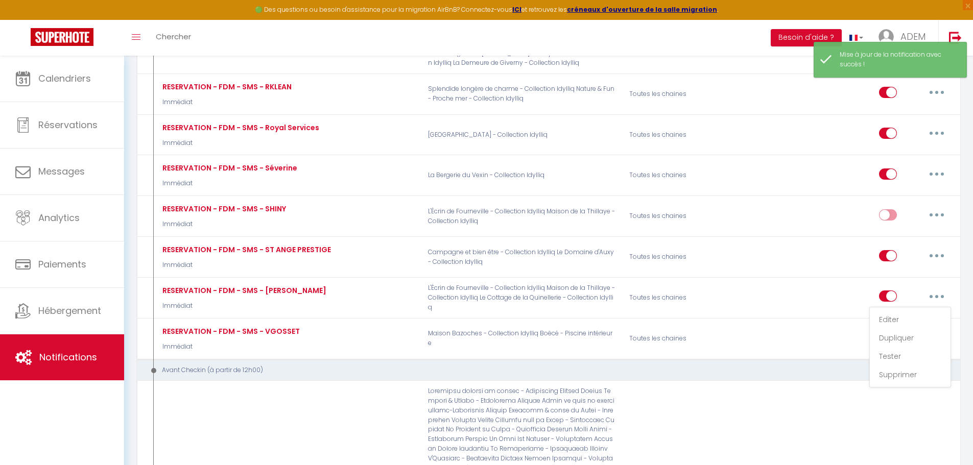
click at [649, 366] on div "Avant Checkin (à partir de 12h00)" at bounding box center [540, 371] width 789 height 10
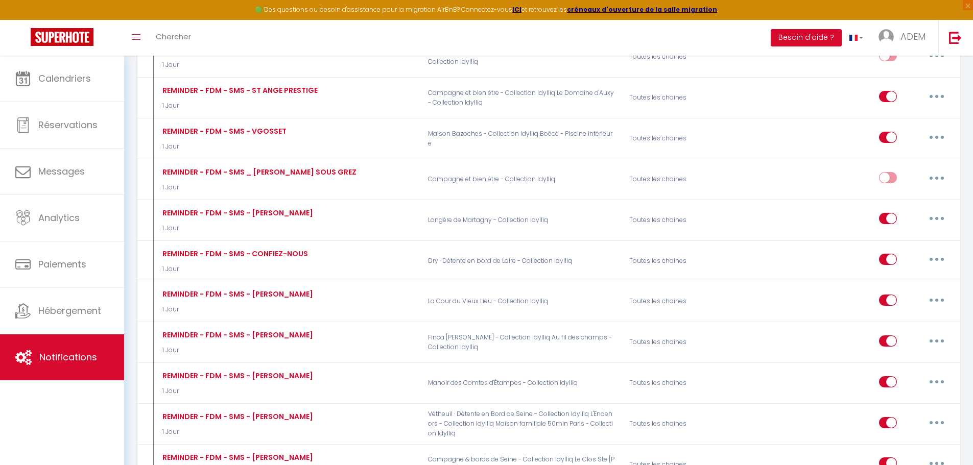
scroll to position [9227, 0]
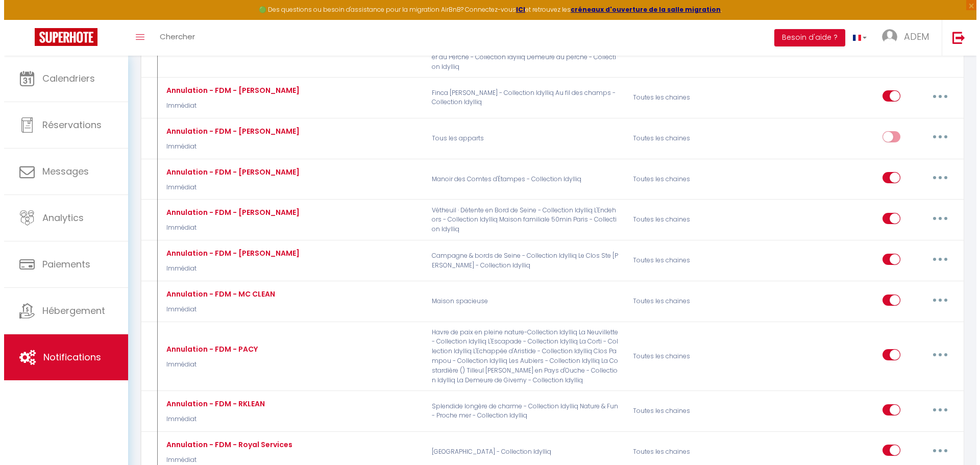
scroll to position [9121, 0]
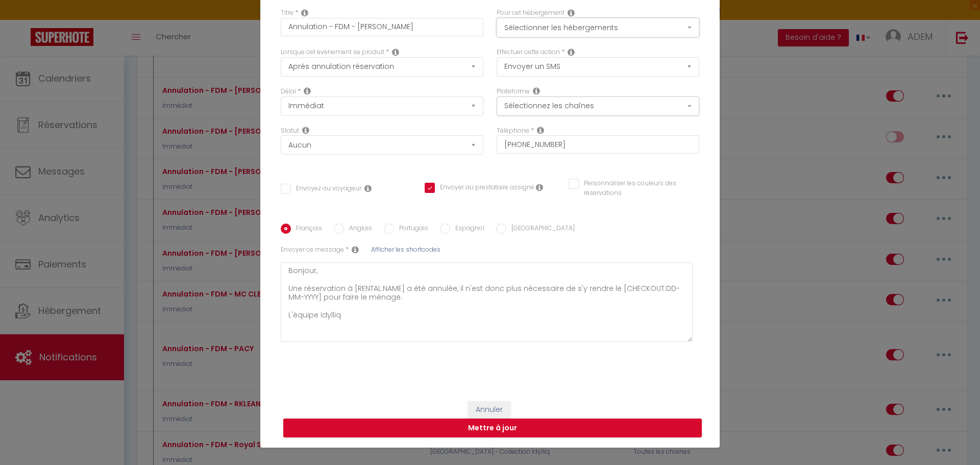
click at [594, 29] on button "Sélectionner les hébergements" at bounding box center [598, 27] width 203 height 19
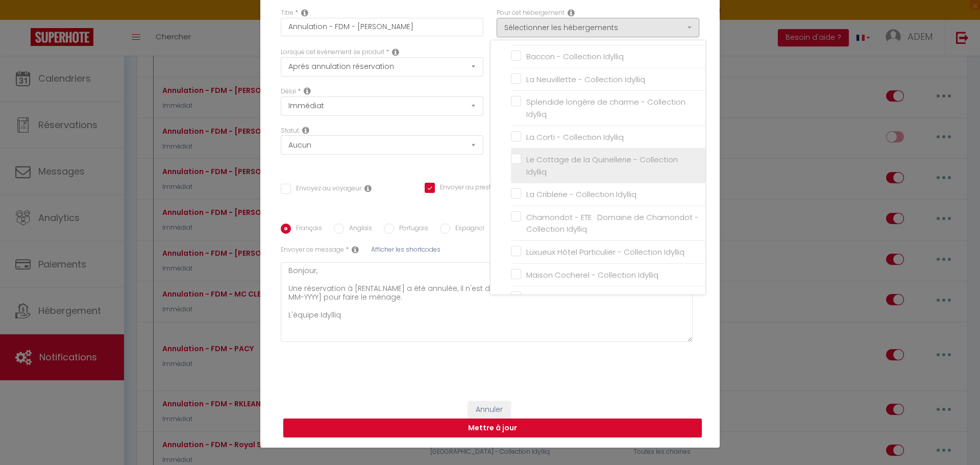
click at [521, 159] on label "Le Cottage de la Quinellerie - Collection Idylliq" at bounding box center [610, 166] width 178 height 24
click at [514, 161] on input "Le Cottage de la Quinellerie - Collection Idylliq" at bounding box center [608, 166] width 195 height 10
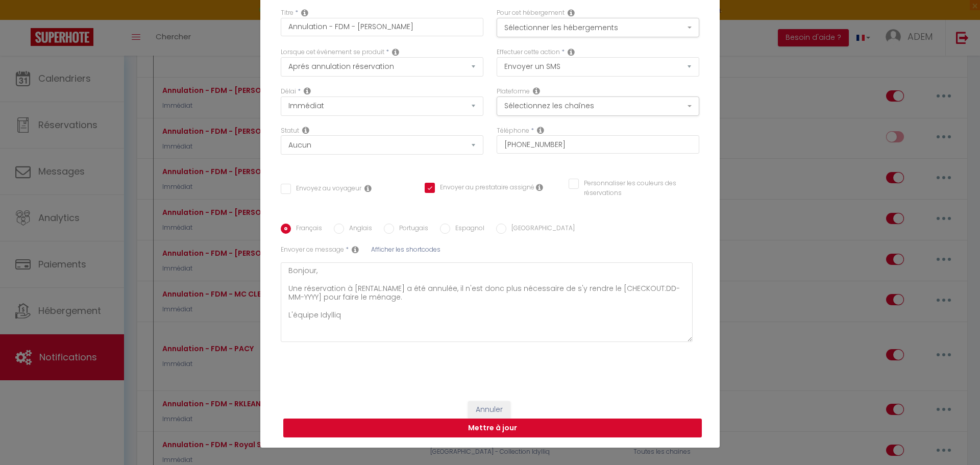
click at [546, 430] on button "Mettre à jour" at bounding box center [492, 428] width 419 height 19
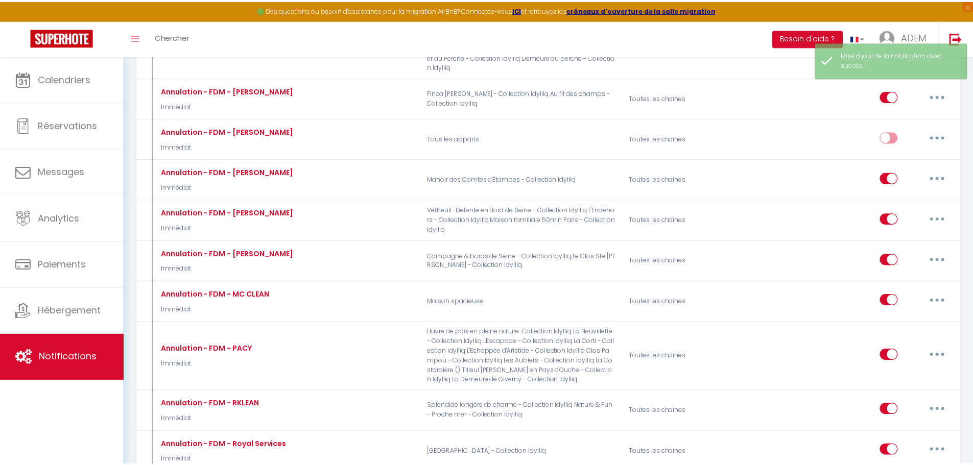
scroll to position [9227, 0]
